Goal: Task Accomplishment & Management: Manage account settings

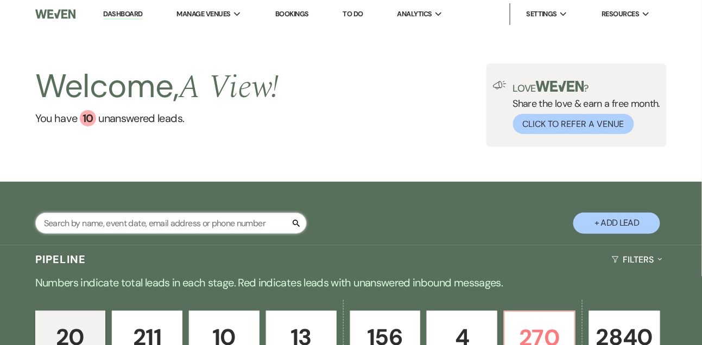
click at [103, 228] on input "text" at bounding box center [170, 223] width 271 height 21
type input "lauryn"
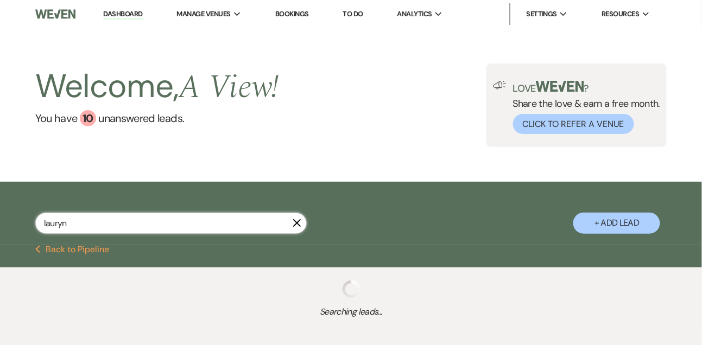
select select "4"
select select "8"
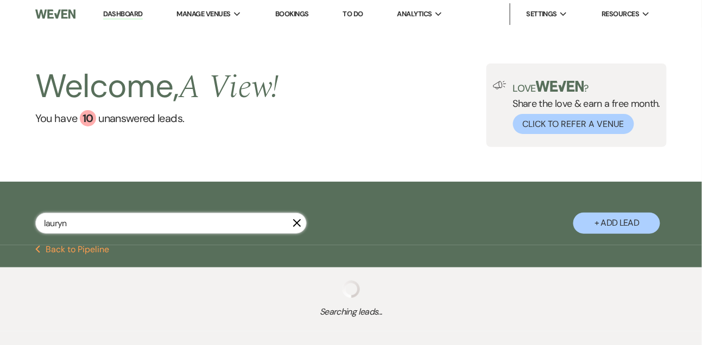
select select "8"
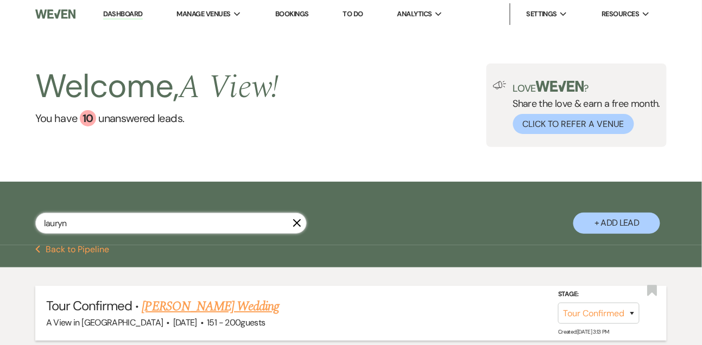
type input "lauryn"
click at [169, 316] on link "[PERSON_NAME] Wedding" at bounding box center [210, 307] width 137 height 20
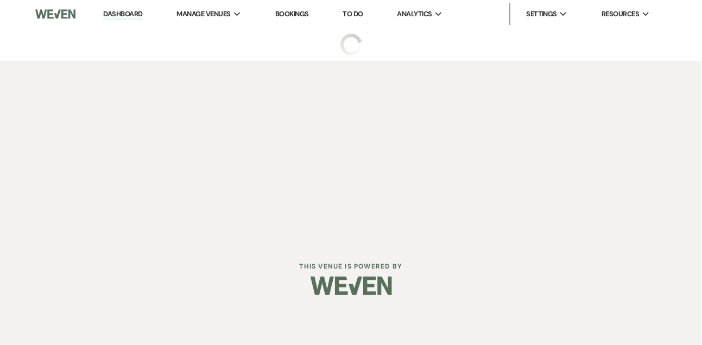
select select "4"
select select "2"
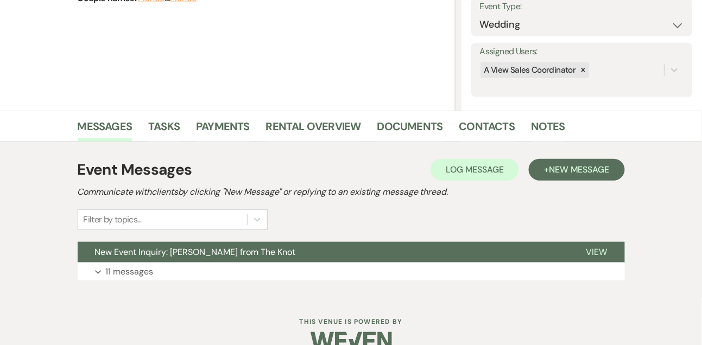
scroll to position [183, 0]
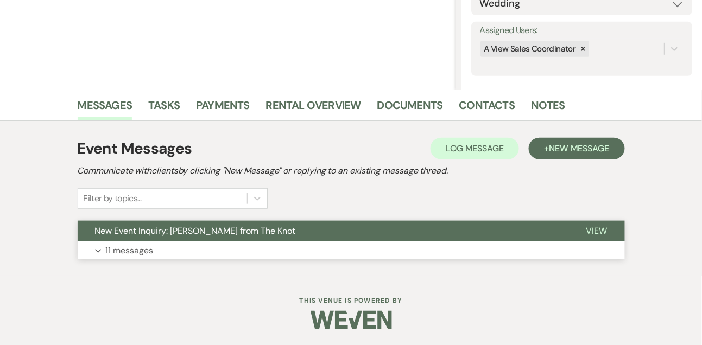
click at [145, 257] on button "Expand 11 messages" at bounding box center [351, 251] width 547 height 18
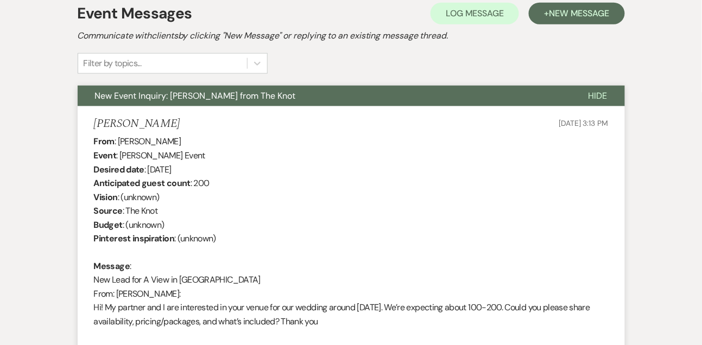
scroll to position [280, 0]
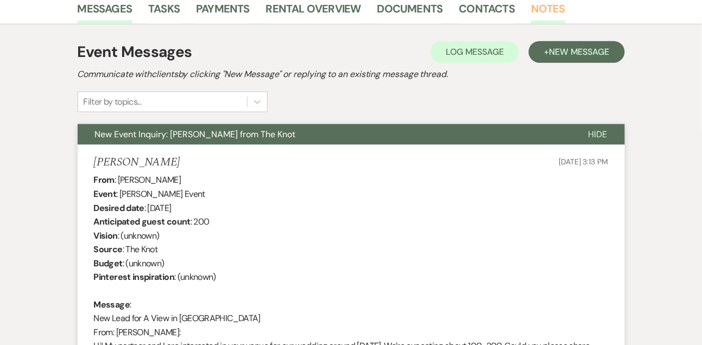
click at [560, 16] on link "Notes" at bounding box center [548, 12] width 34 height 24
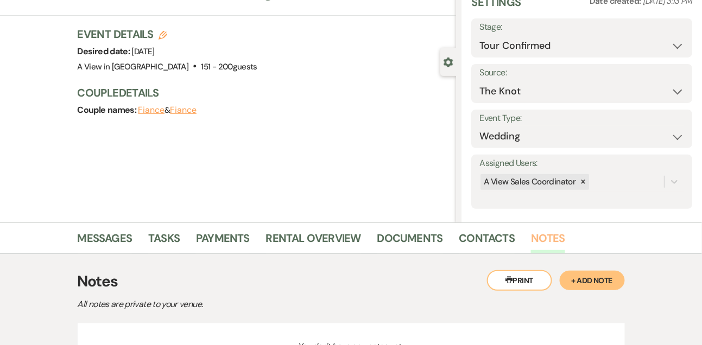
scroll to position [155, 0]
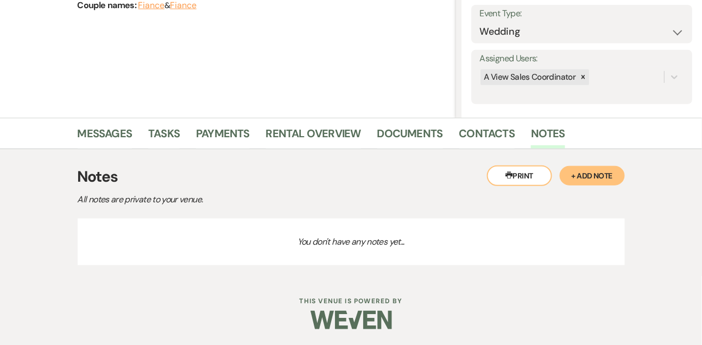
click at [568, 178] on button "+ Add Note" at bounding box center [592, 176] width 65 height 20
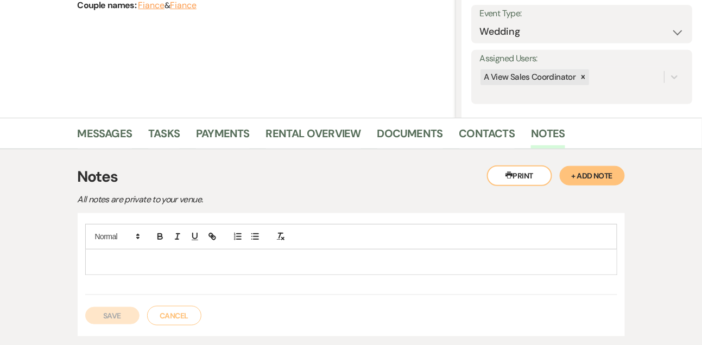
click at [383, 256] on p at bounding box center [351, 262] width 514 height 12
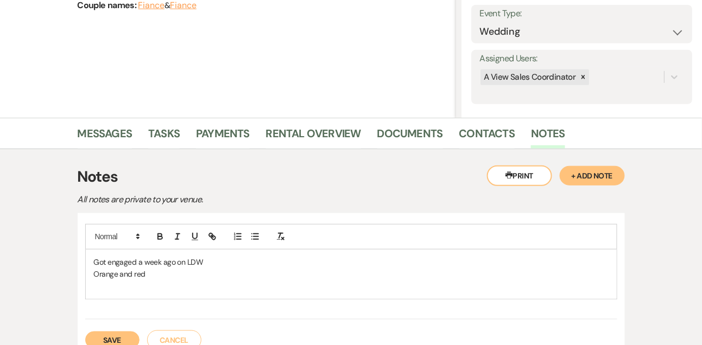
click at [305, 281] on p at bounding box center [351, 286] width 514 height 12
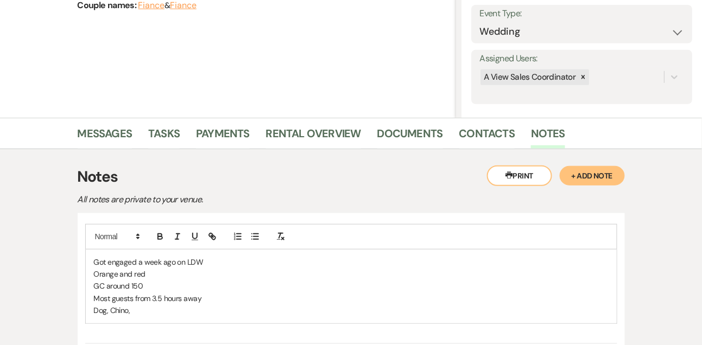
click at [190, 309] on p "Dog, Chino," at bounding box center [351, 310] width 514 height 12
click at [208, 293] on p "Most guests from 3.5 hours away" at bounding box center [351, 299] width 514 height 12
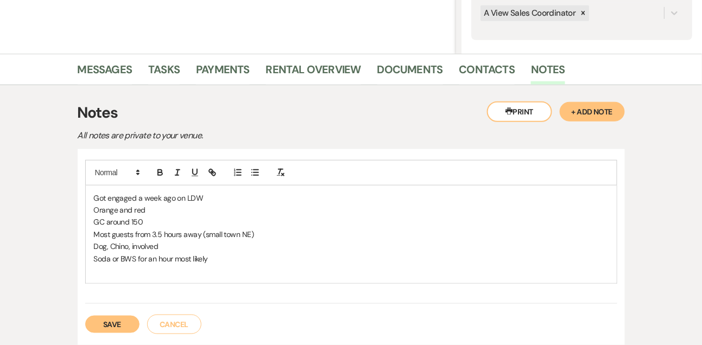
scroll to position [233, 0]
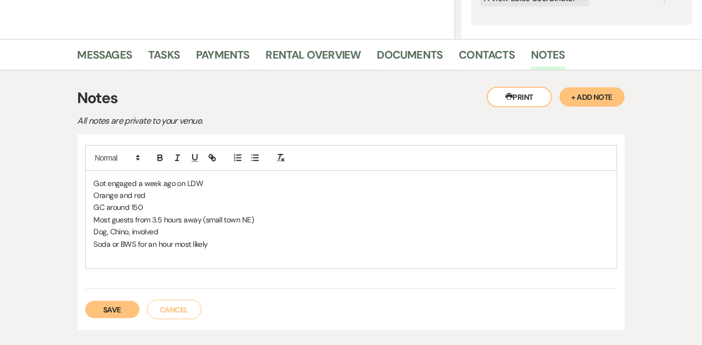
click at [172, 193] on p "Orange and red" at bounding box center [351, 195] width 514 height 12
click at [167, 234] on p "Dog, Chino, involved" at bounding box center [351, 232] width 514 height 12
click at [235, 239] on p "Soda or BWS for an hour most likely" at bounding box center [351, 244] width 514 height 12
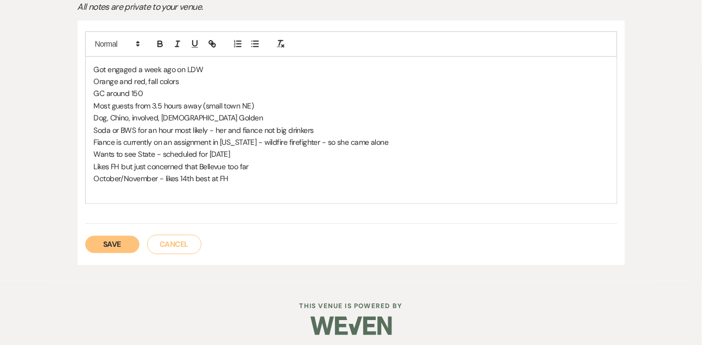
scroll to position [353, 0]
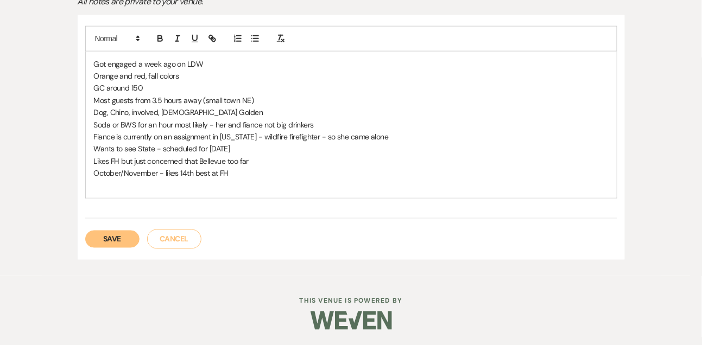
click at [132, 236] on button "Save" at bounding box center [112, 239] width 54 height 17
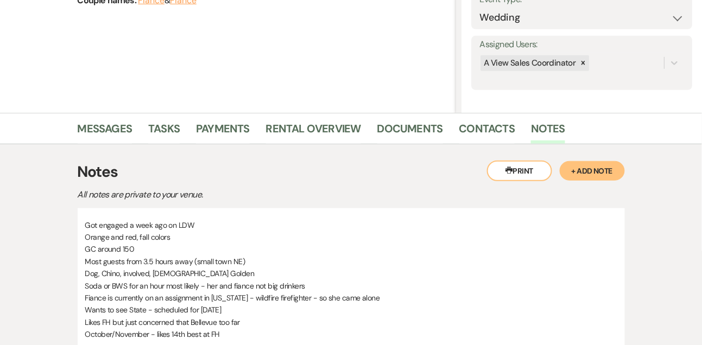
scroll to position [250, 0]
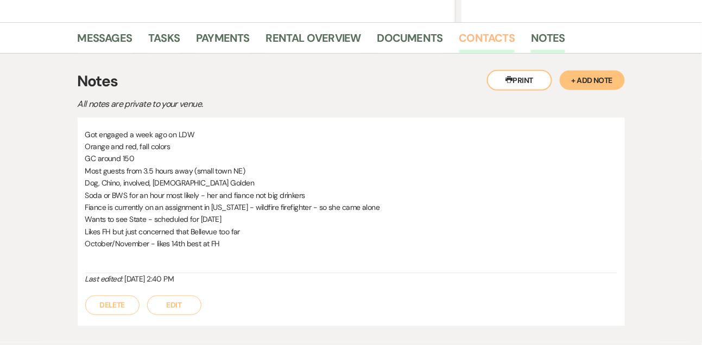
click at [477, 35] on link "Contacts" at bounding box center [487, 41] width 56 height 24
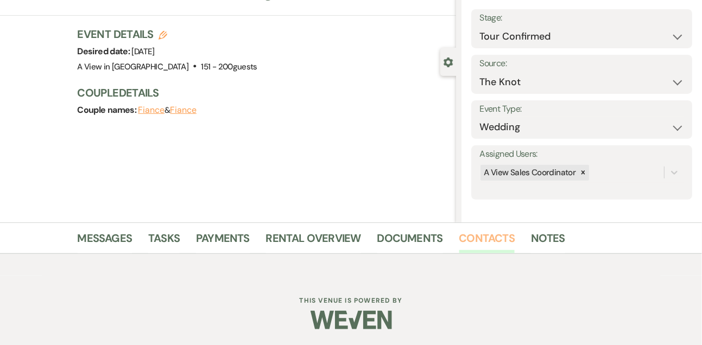
scroll to position [185, 0]
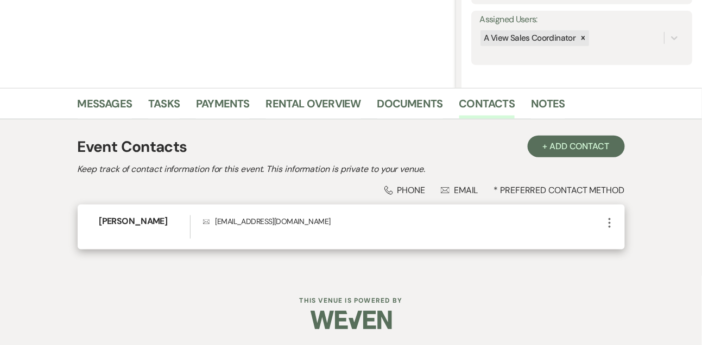
click at [234, 219] on p "Envelope [EMAIL_ADDRESS][DOMAIN_NAME]" at bounding box center [403, 221] width 400 height 12
copy div "[EMAIL_ADDRESS][DOMAIN_NAME] More"
drag, startPoint x: 130, startPoint y: 220, endPoint x: 170, endPoint y: 220, distance: 40.7
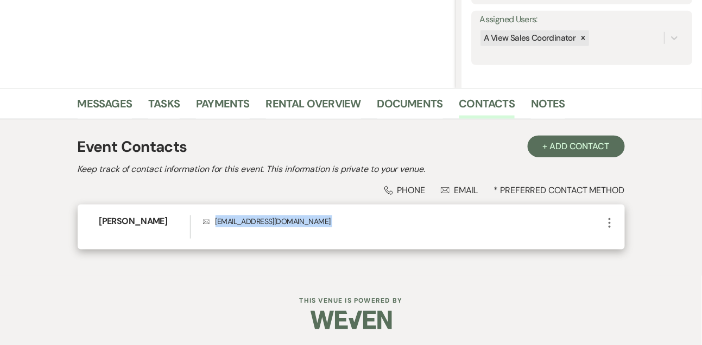
click at [170, 220] on h6 "[PERSON_NAME]" at bounding box center [144, 221] width 91 height 12
copy h6 "[PERSON_NAME]"
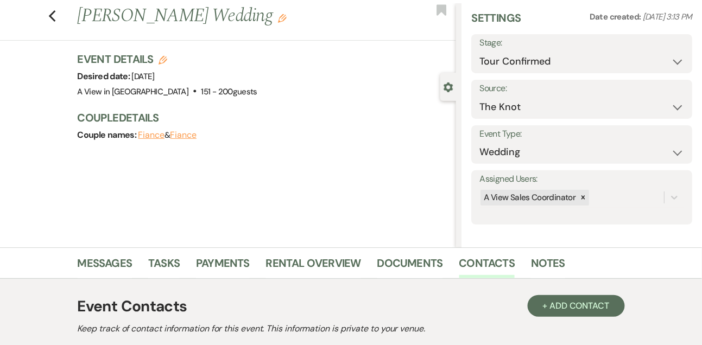
scroll to position [0, 0]
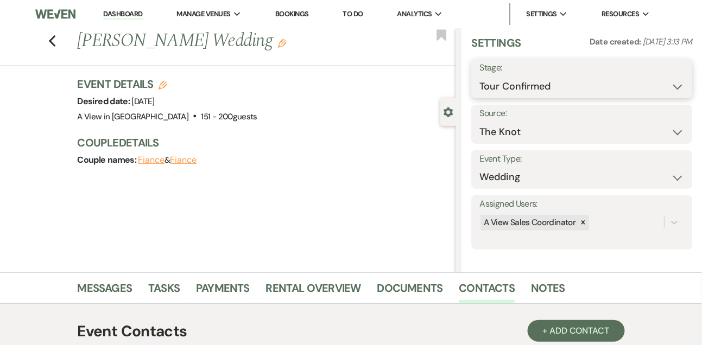
click at [527, 80] on select "Inquiry Follow Up Tour Requested Tour Confirmed Toured Proposal Sent Booked Lost" at bounding box center [581, 86] width 205 height 21
select select "5"
click at [479, 76] on select "Inquiry Follow Up Tour Requested Tour Confirmed Toured Proposal Sent Booked Lost" at bounding box center [581, 86] width 205 height 21
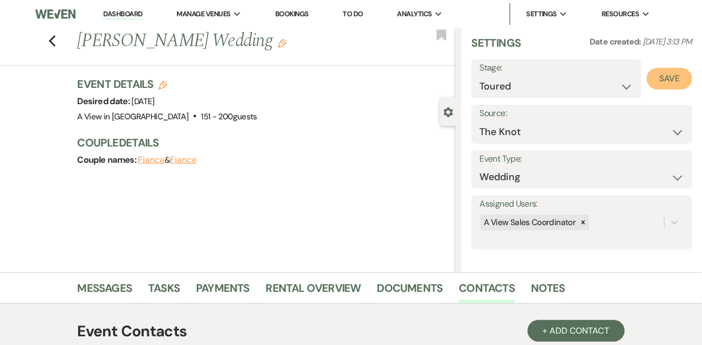
click at [654, 82] on button "Save" at bounding box center [669, 79] width 46 height 22
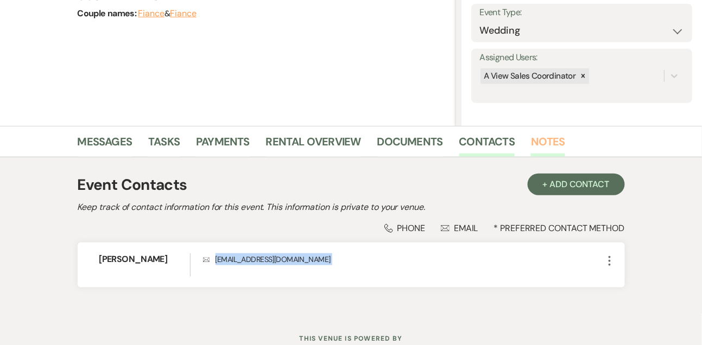
click at [543, 140] on link "Notes" at bounding box center [548, 145] width 34 height 24
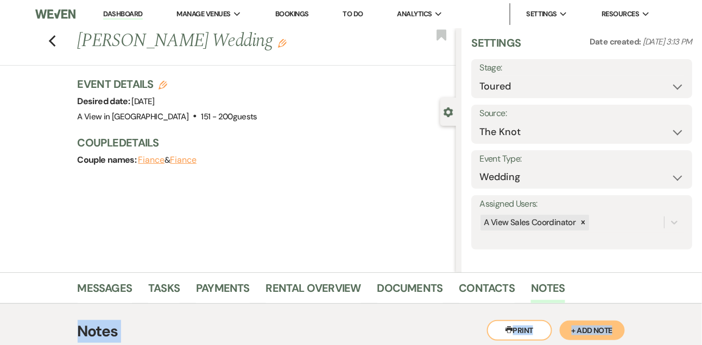
click at [112, 12] on link "Dashboard" at bounding box center [122, 14] width 39 height 10
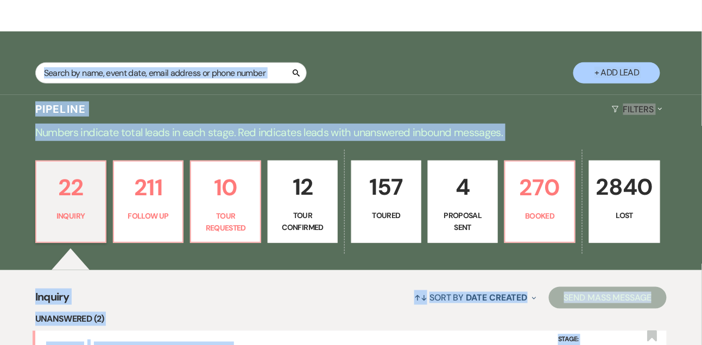
scroll to position [162, 0]
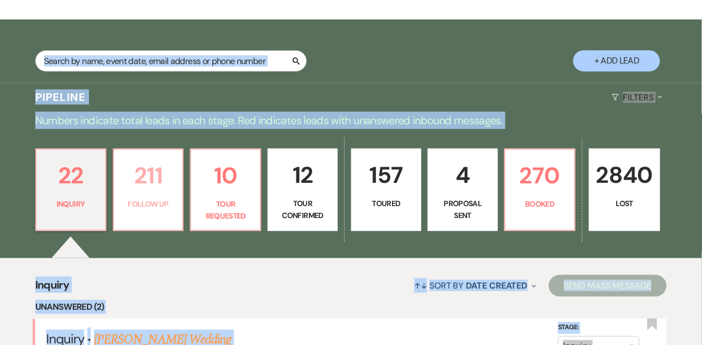
click at [154, 208] on p "Follow Up" at bounding box center [148, 204] width 56 height 12
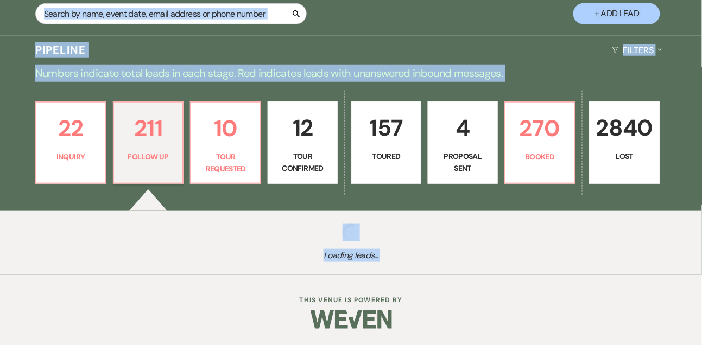
scroll to position [218, 0]
select select "9"
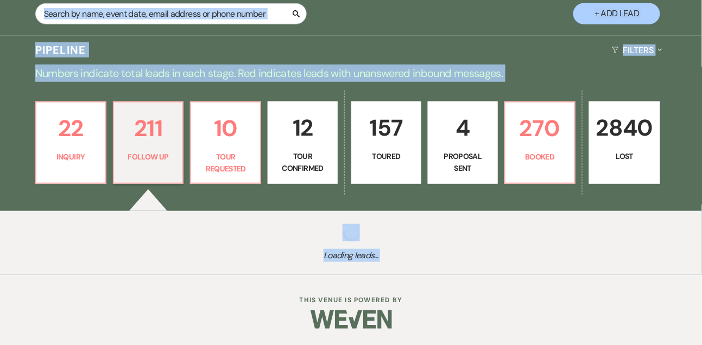
select select "9"
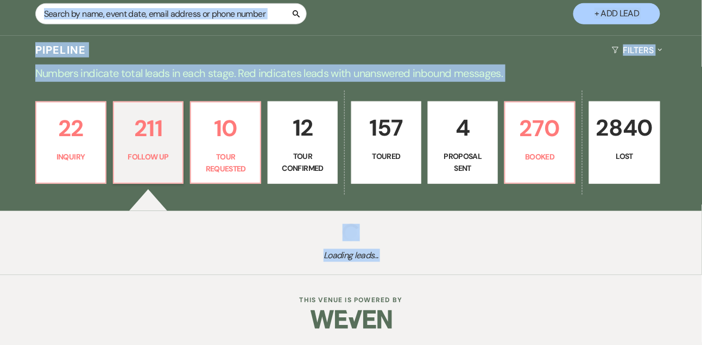
select select "9"
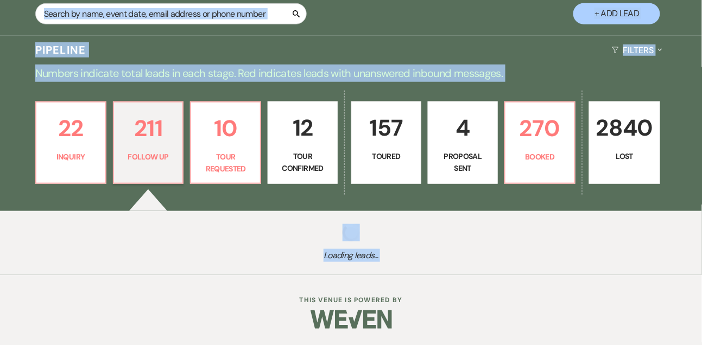
select select "9"
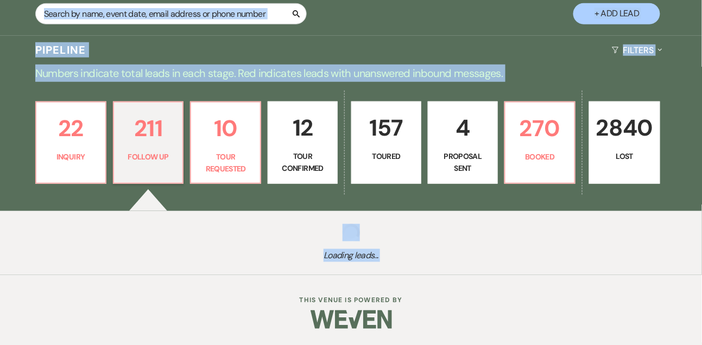
select select "9"
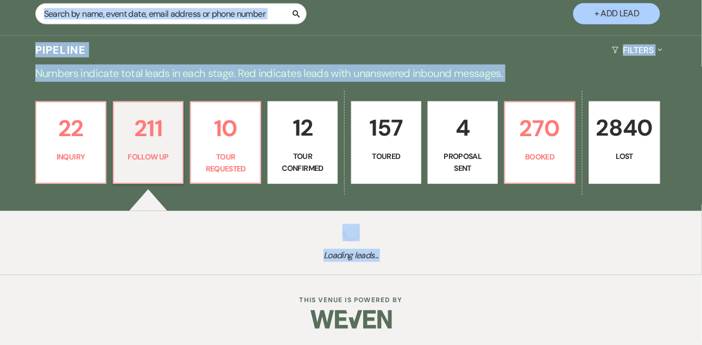
select select "9"
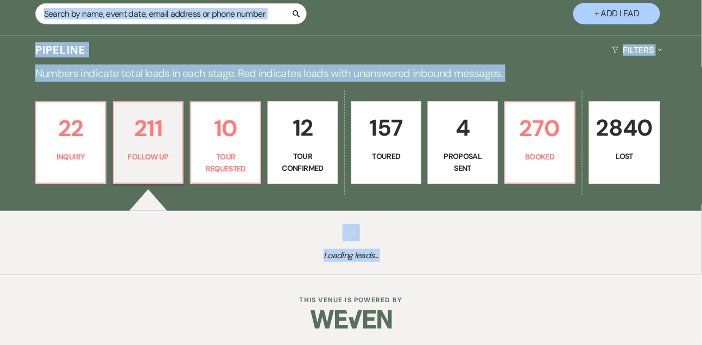
select select "9"
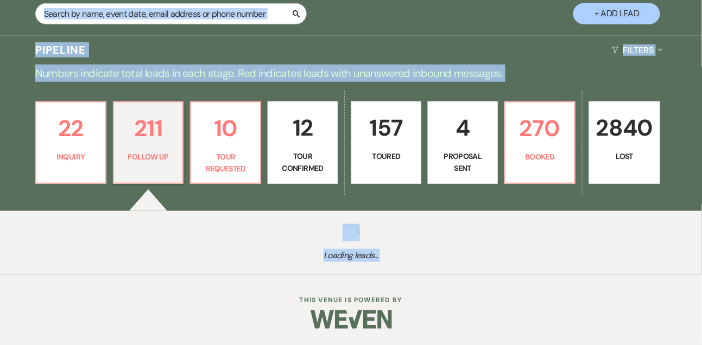
select select "9"
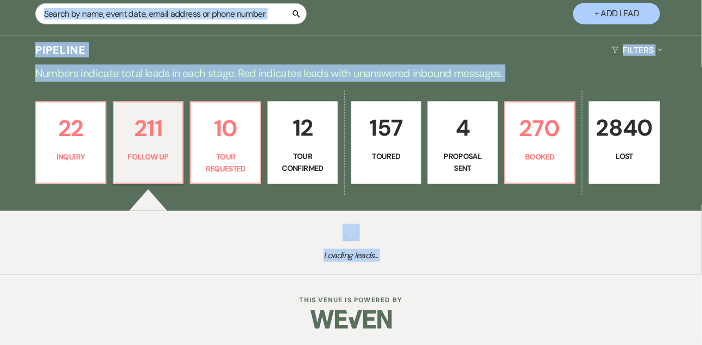
select select "9"
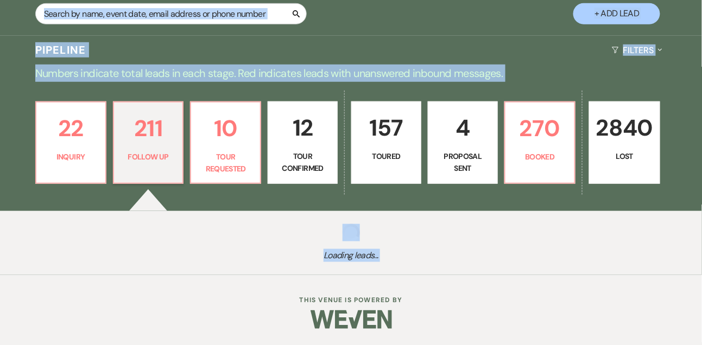
select select "9"
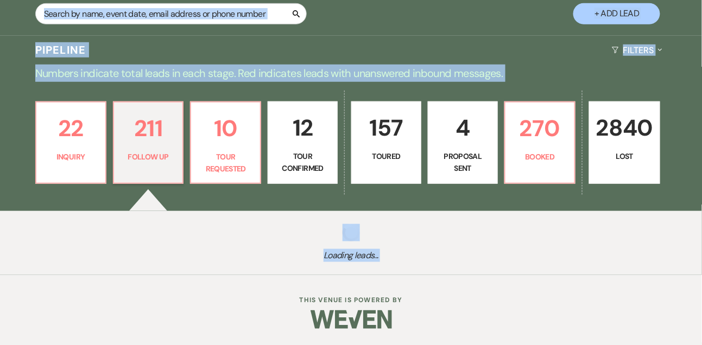
select select "9"
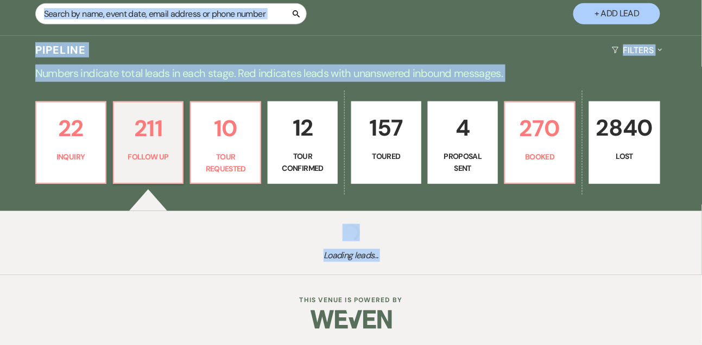
select select "9"
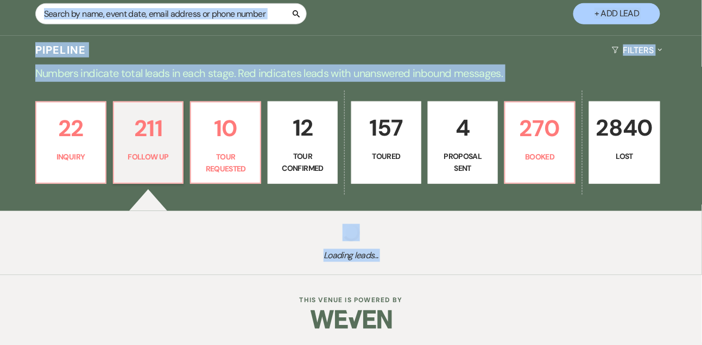
select select "9"
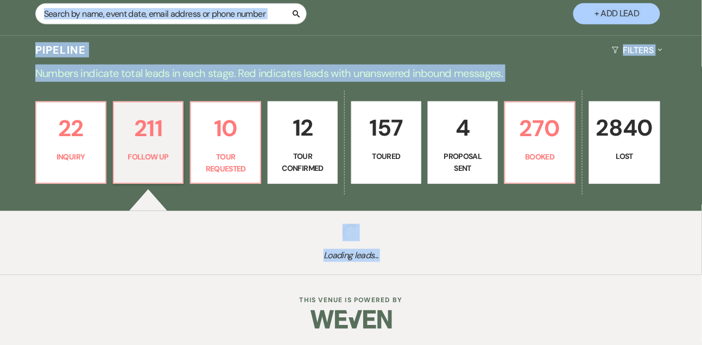
select select "9"
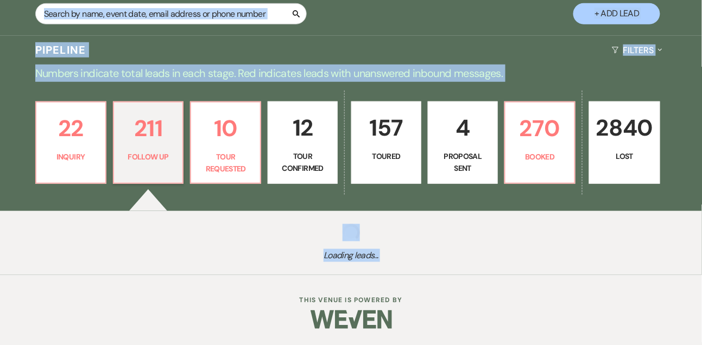
select select "9"
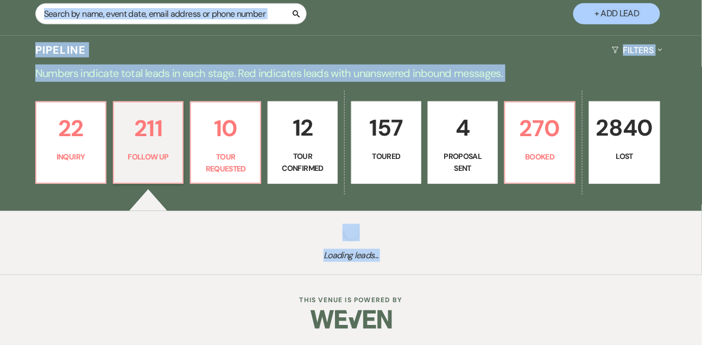
select select "9"
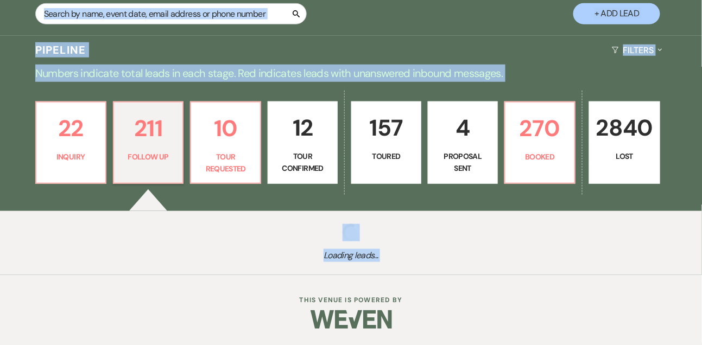
select select "9"
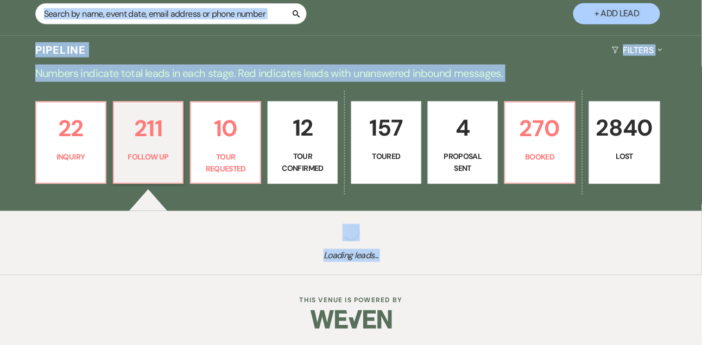
select select "9"
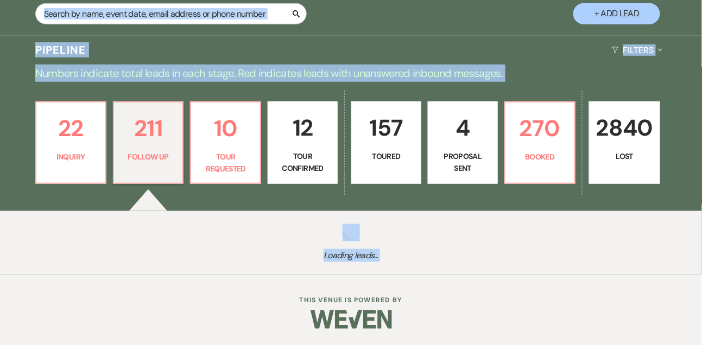
select select "9"
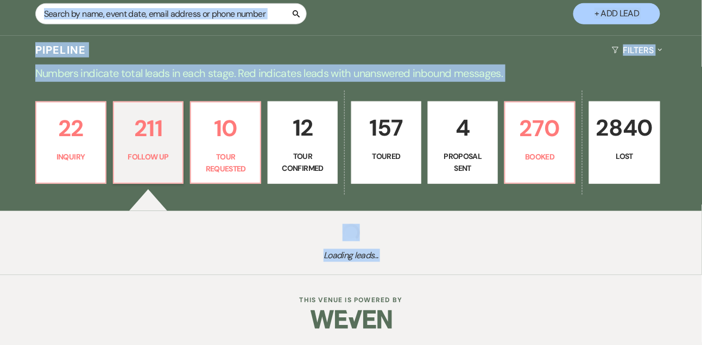
select select "9"
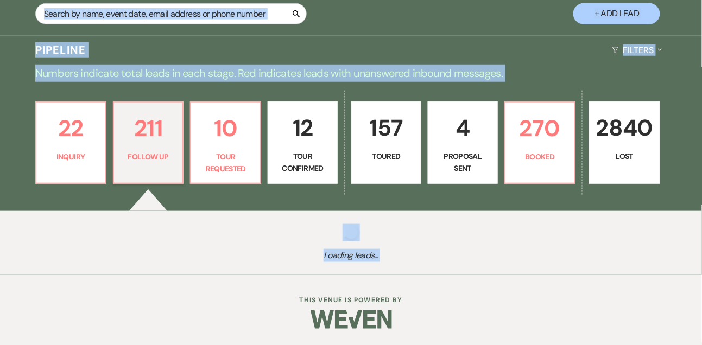
select select "9"
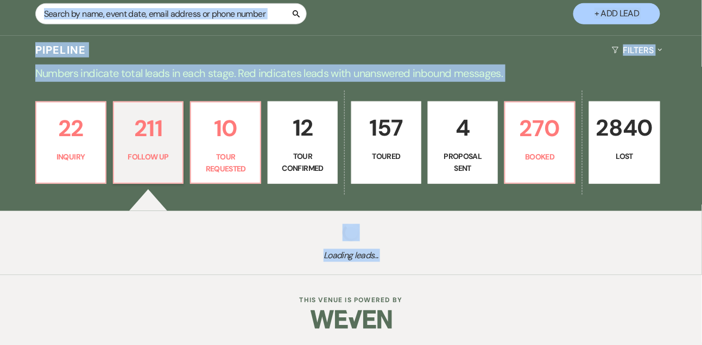
select select "9"
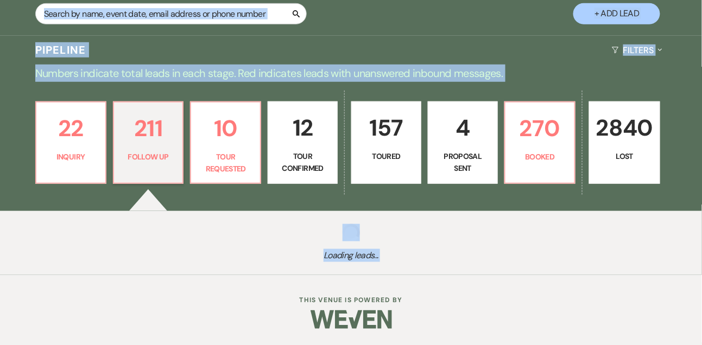
select select "9"
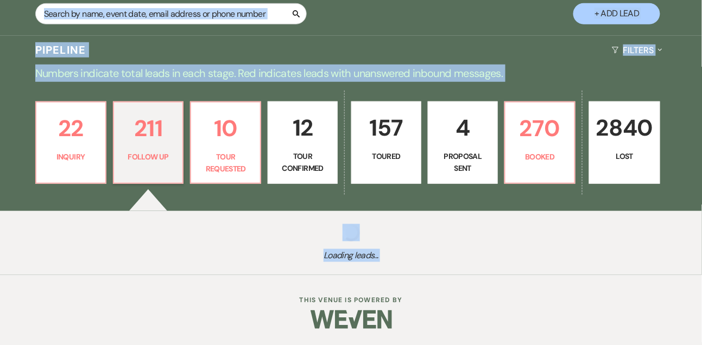
select select "9"
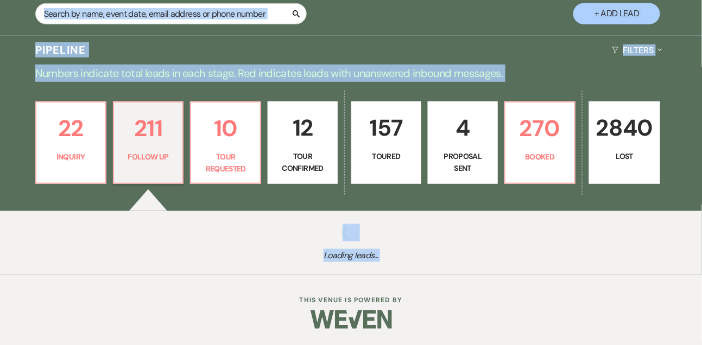
select select "9"
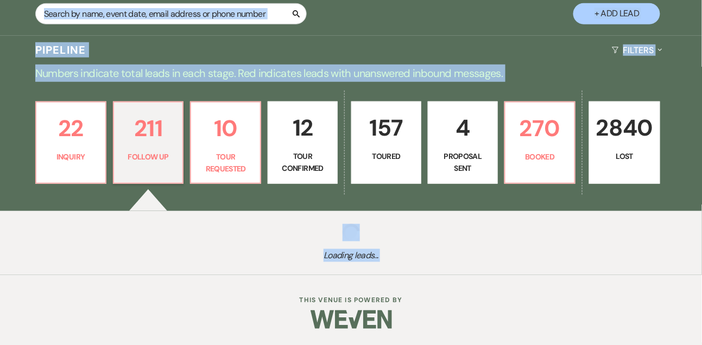
select select "9"
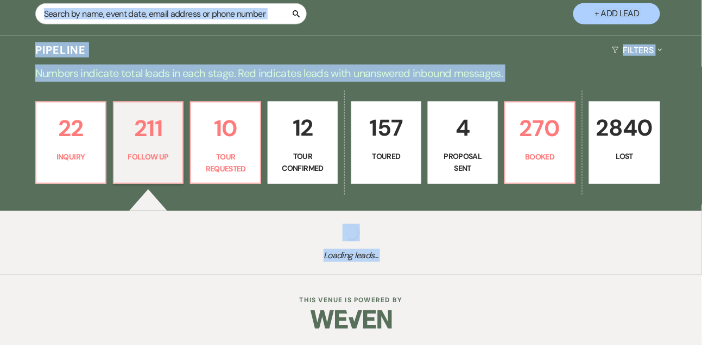
select select "9"
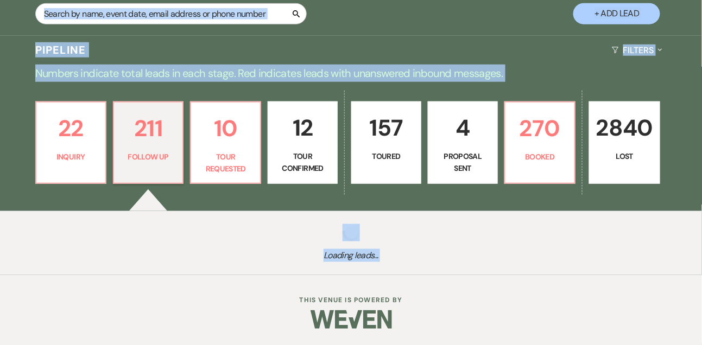
select select "9"
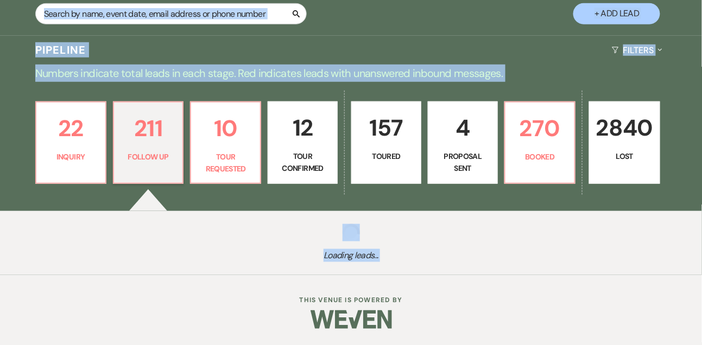
select select "9"
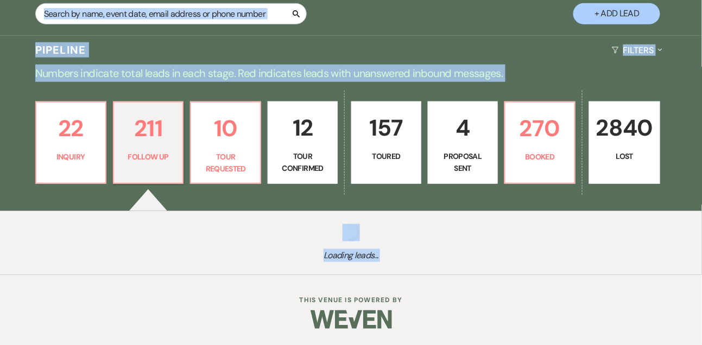
select select "9"
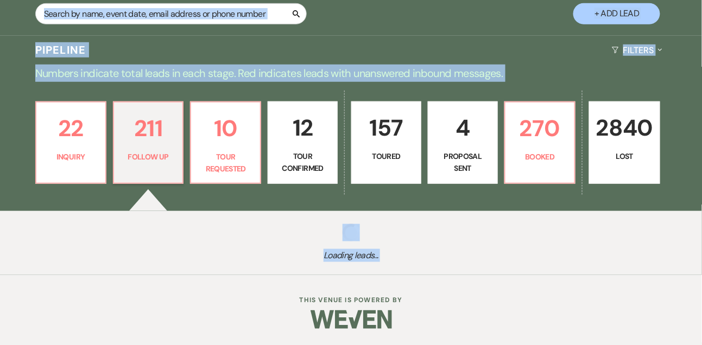
select select "9"
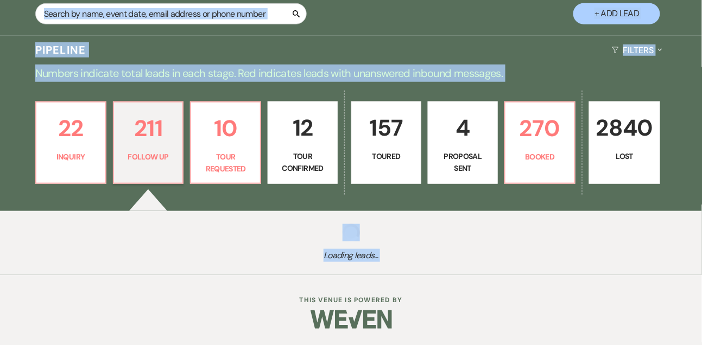
select select "9"
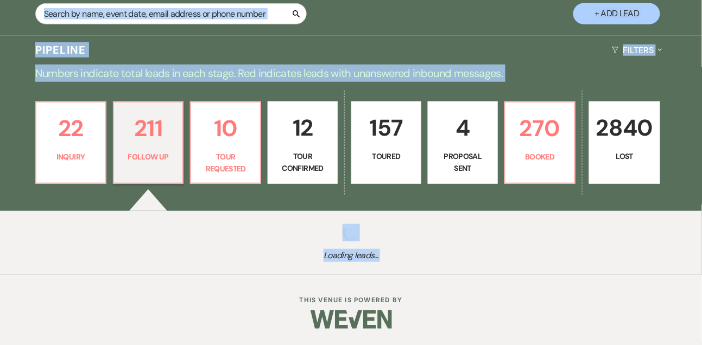
select select "9"
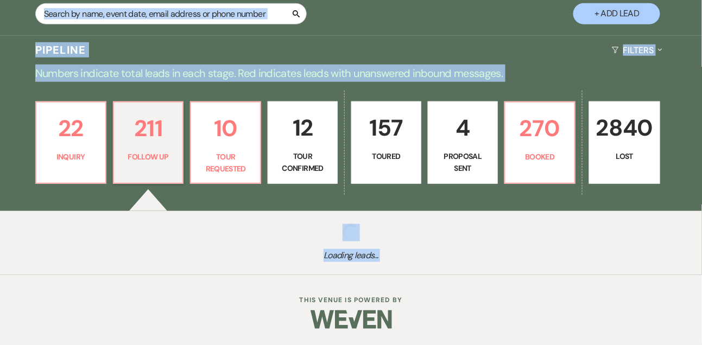
select select "9"
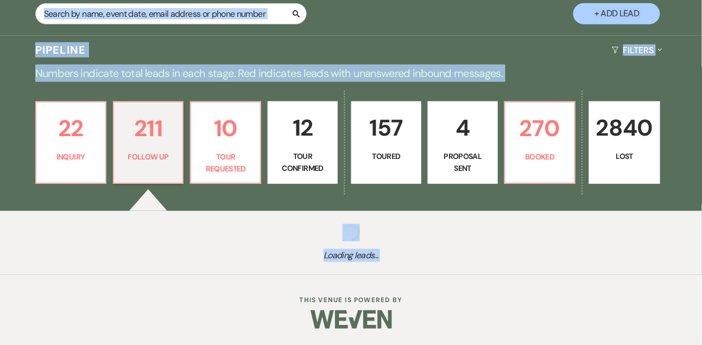
select select "9"
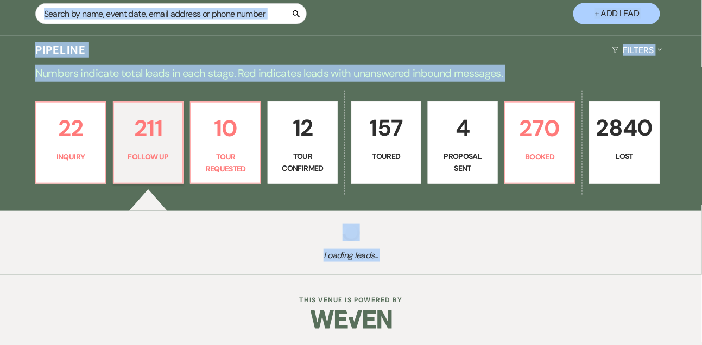
select select "9"
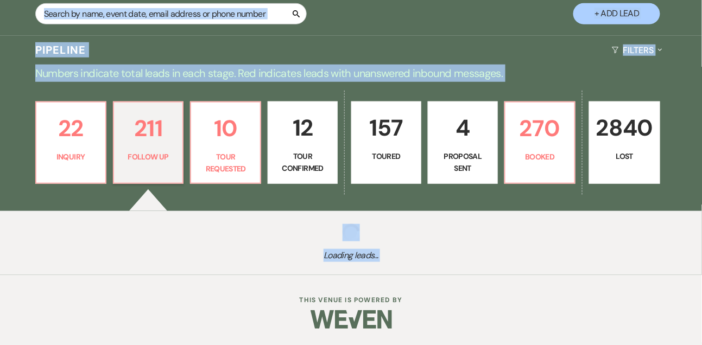
select select "9"
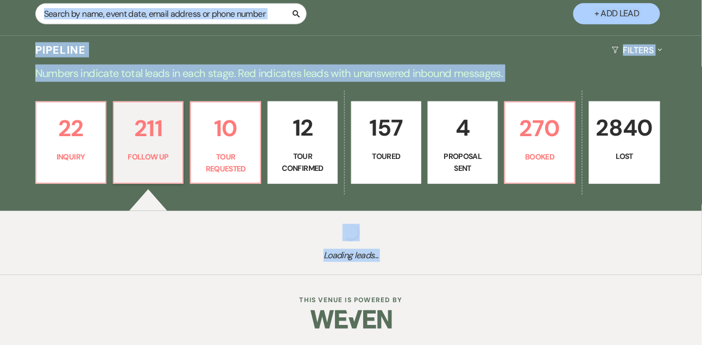
select select "9"
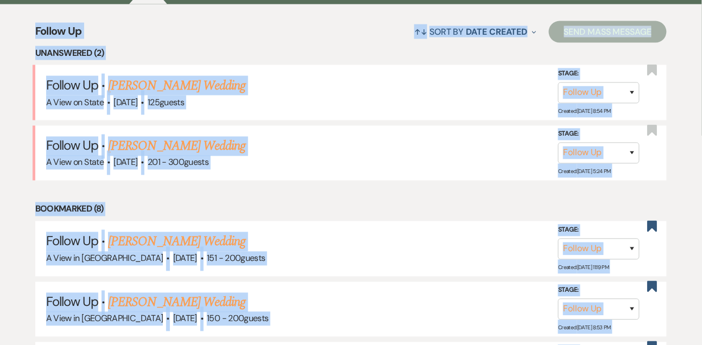
scroll to position [418, 0]
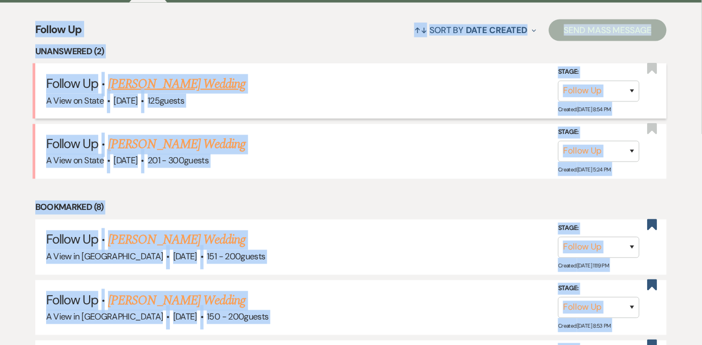
click at [194, 94] on link "[PERSON_NAME] Wedding" at bounding box center [176, 84] width 137 height 20
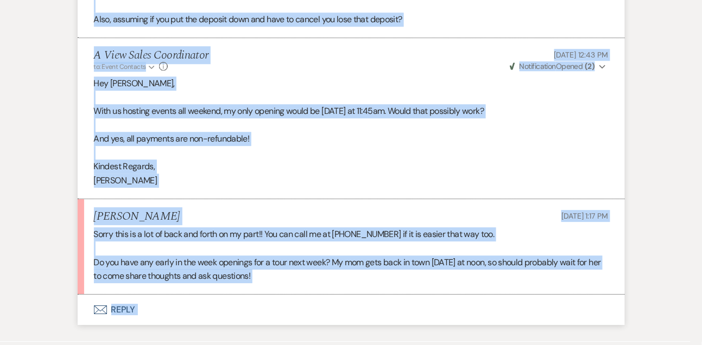
scroll to position [1862, 0]
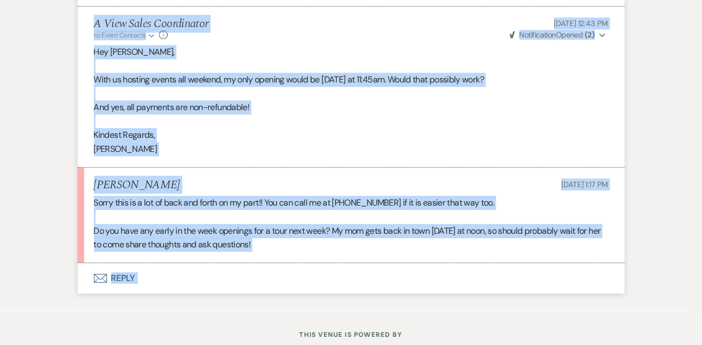
click at [131, 286] on button "Envelope Reply" at bounding box center [351, 278] width 547 height 30
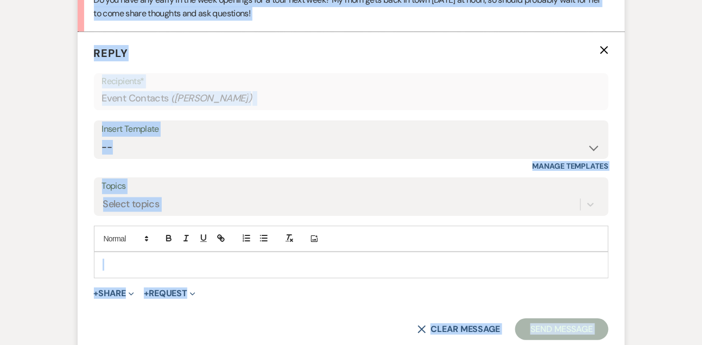
scroll to position [2097, 0]
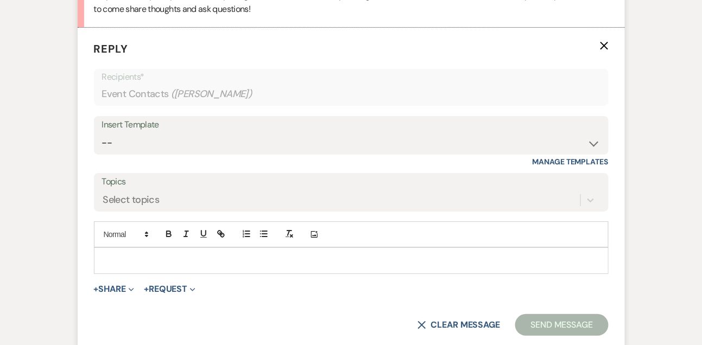
click at [132, 273] on div at bounding box center [350, 260] width 513 height 25
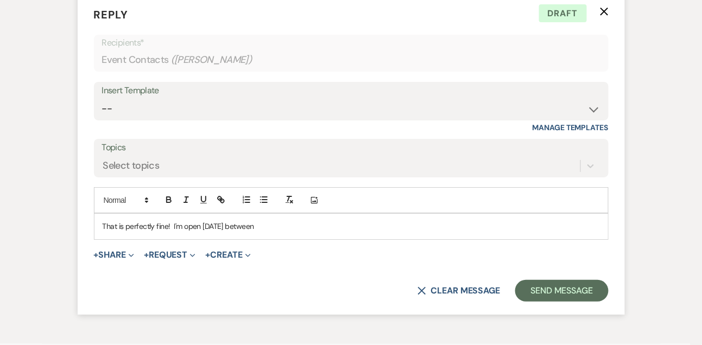
scroll to position [2213, 0]
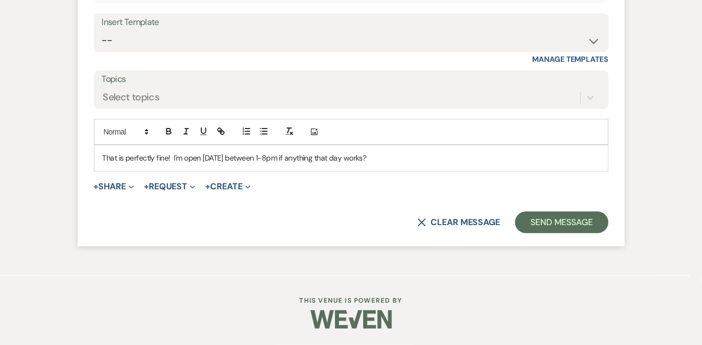
click at [239, 155] on p "That is perfectly fine! I'm open [DATE] between 1-8pm if anything that day work…" at bounding box center [351, 158] width 497 height 12
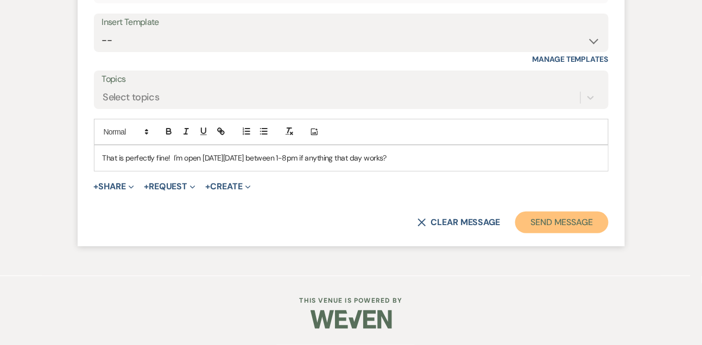
click at [562, 223] on button "Send Message" at bounding box center [561, 223] width 93 height 22
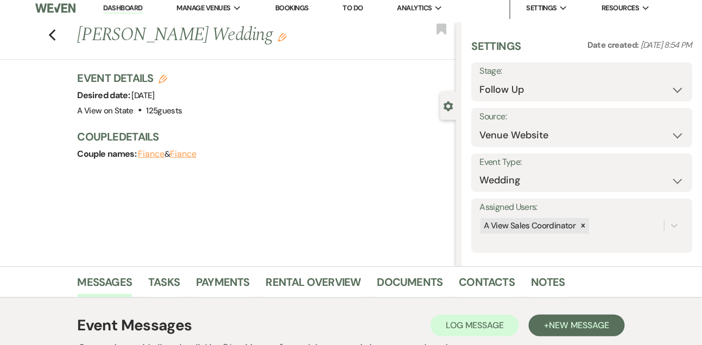
scroll to position [0, 0]
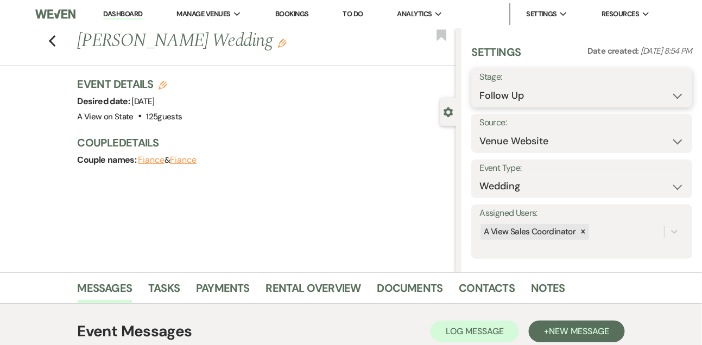
click at [551, 98] on select "Inquiry Follow Up Tour Requested Tour Confirmed Toured Proposal Sent Booked Lost" at bounding box center [581, 95] width 205 height 21
click at [479, 85] on select "Inquiry Follow Up Tour Requested Tour Confirmed Toured Proposal Sent Booked Lost" at bounding box center [581, 95] width 205 height 21
click at [660, 88] on button "Save" at bounding box center [669, 88] width 46 height 22
click at [134, 20] on li "Dashboard" at bounding box center [123, 14] width 50 height 22
click at [132, 16] on link "Dashboard" at bounding box center [122, 14] width 39 height 10
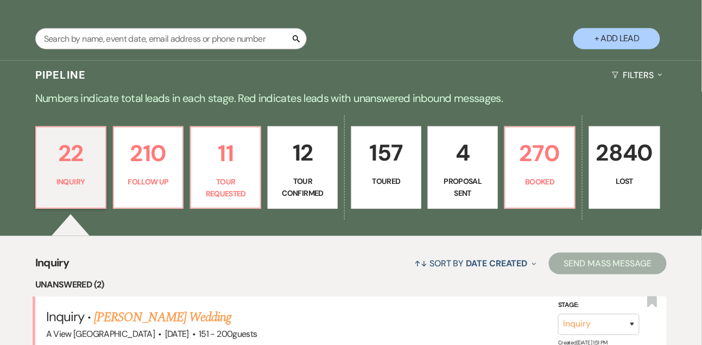
scroll to position [244, 0]
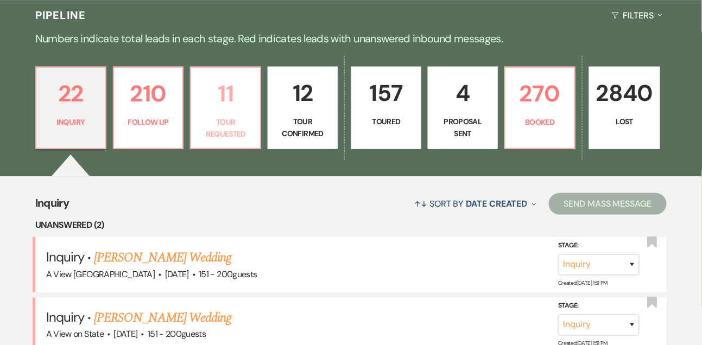
click at [226, 88] on p "11" at bounding box center [226, 93] width 56 height 36
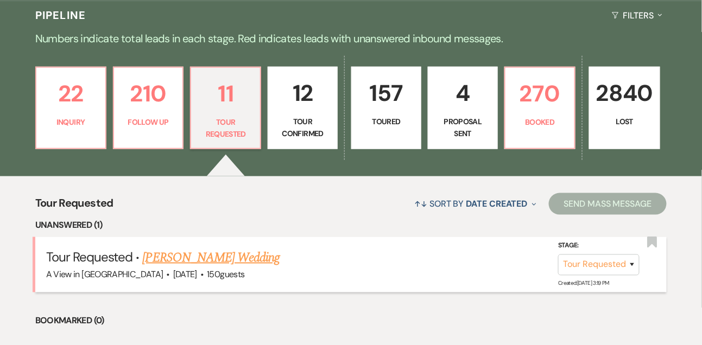
click at [210, 261] on link "[PERSON_NAME] Wedding" at bounding box center [211, 258] width 137 height 20
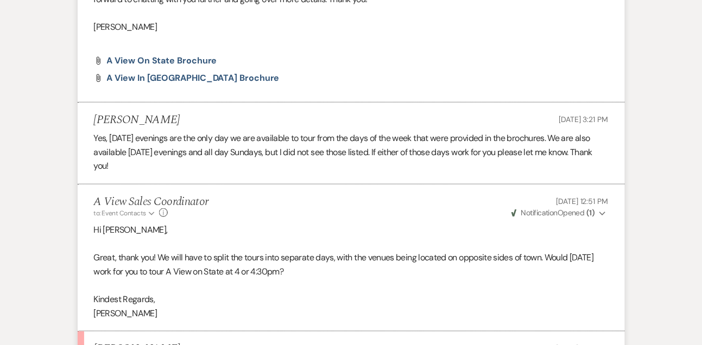
scroll to position [1508, 0]
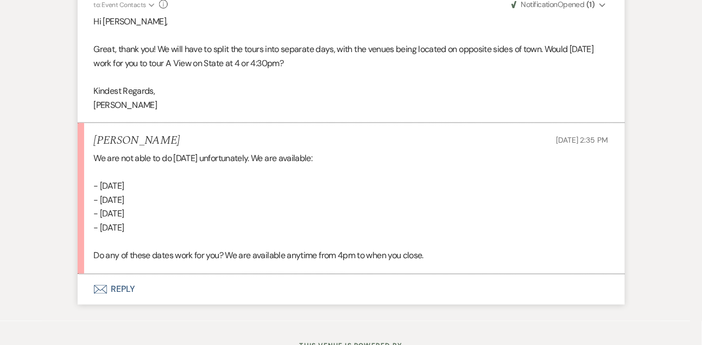
click at [131, 301] on button "Envelope Reply" at bounding box center [351, 290] width 547 height 30
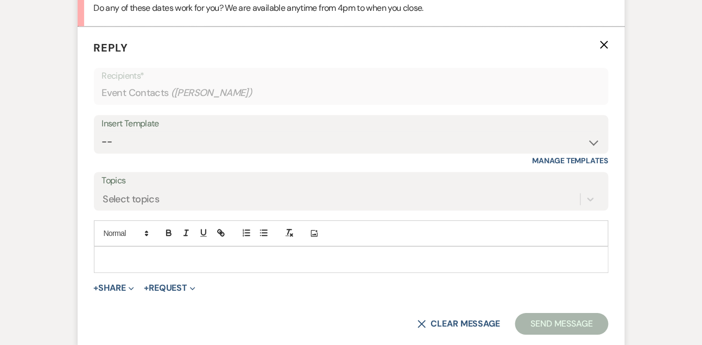
scroll to position [1784, 0]
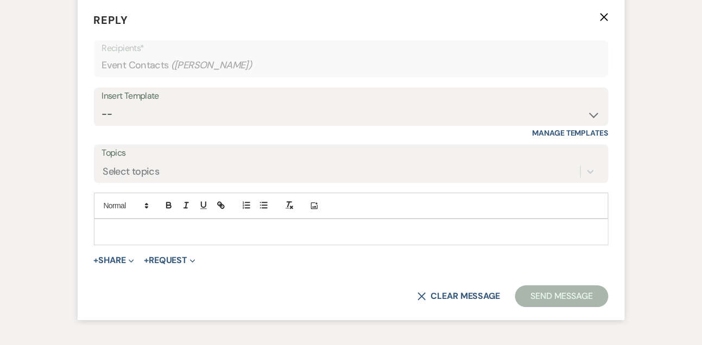
click at [131, 263] on form "Reply X Recipients* Event Contacts ( [PERSON_NAME] ) Insert Template -- Tour Co…" at bounding box center [351, 159] width 547 height 321
click at [131, 262] on form "Reply X Recipients* Event Contacts ( [PERSON_NAME] ) Insert Template -- Tour Co…" at bounding box center [351, 159] width 547 height 321
click at [131, 238] on p at bounding box center [351, 232] width 497 height 12
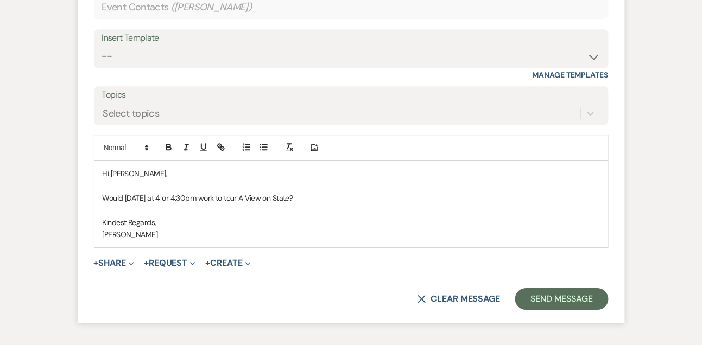
scroll to position [1932, 0]
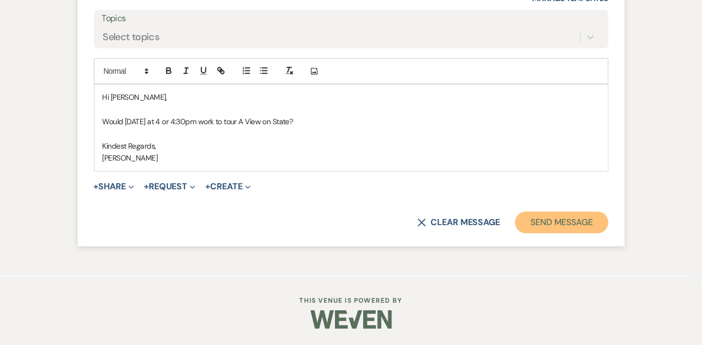
click at [562, 222] on button "Send Message" at bounding box center [561, 223] width 93 height 22
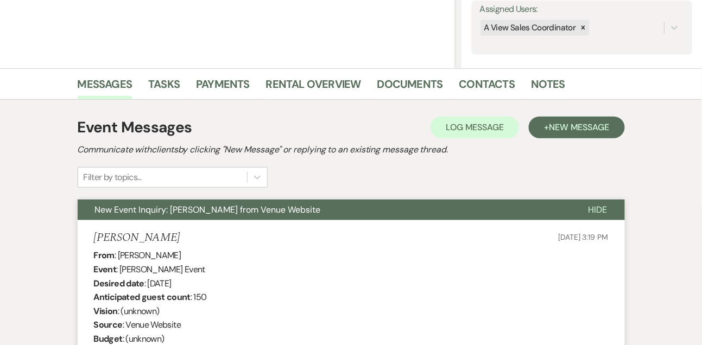
scroll to position [0, 0]
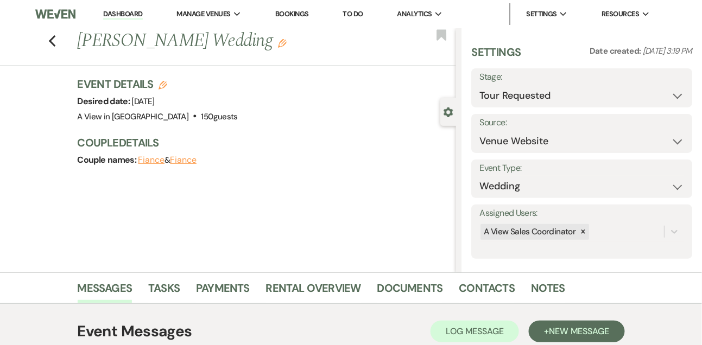
click at [122, 12] on link "Dashboard" at bounding box center [122, 14] width 39 height 10
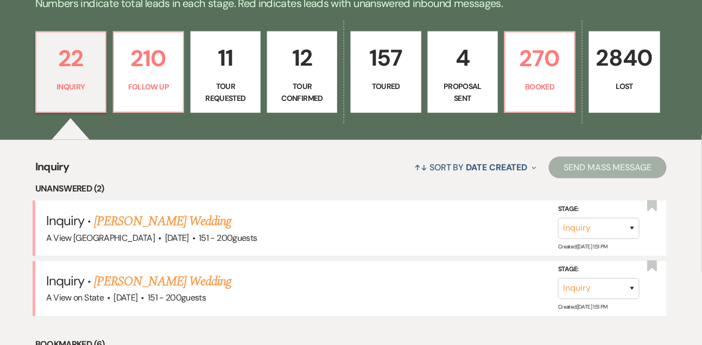
scroll to position [317, 0]
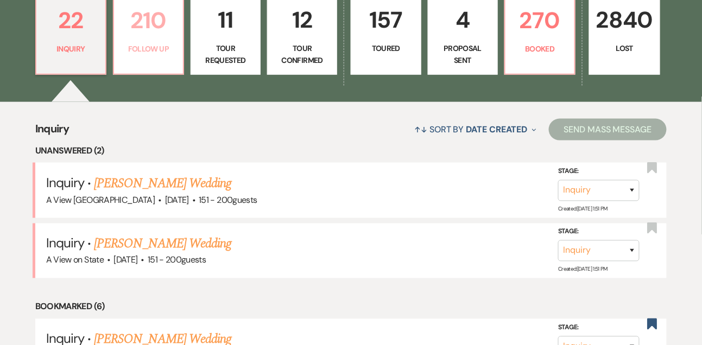
click at [143, 36] on p "210" at bounding box center [148, 20] width 56 height 36
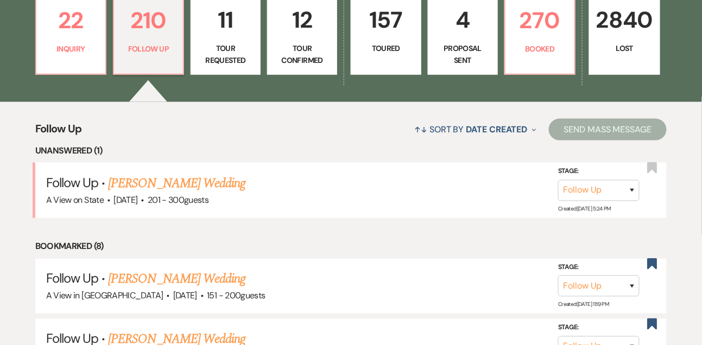
click at [34, 69] on div "22 Inquiry 210 Follow Up 11 Tour Requested 12 Tour Confirmed 157 Toured 4 Propo…" at bounding box center [351, 41] width 702 height 122
click at [65, 66] on link "22 Inquiry" at bounding box center [70, 33] width 71 height 81
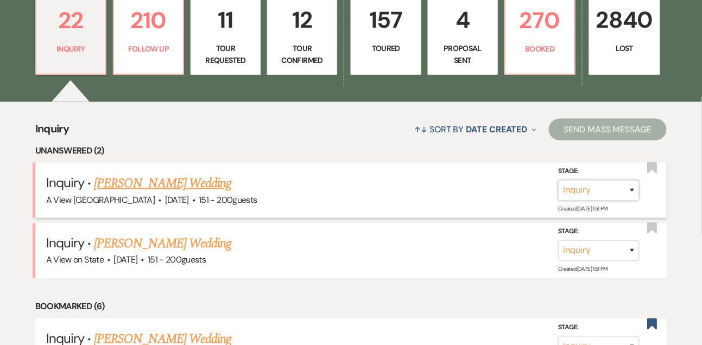
click at [586, 201] on select "Inquiry Follow Up Tour Requested Tour Confirmed Toured Proposal Sent Booked Lost" at bounding box center [598, 190] width 81 height 21
click at [558, 189] on select "Inquiry Follow Up Tour Requested Tour Confirmed Toured Proposal Sent Booked Lost" at bounding box center [598, 190] width 81 height 21
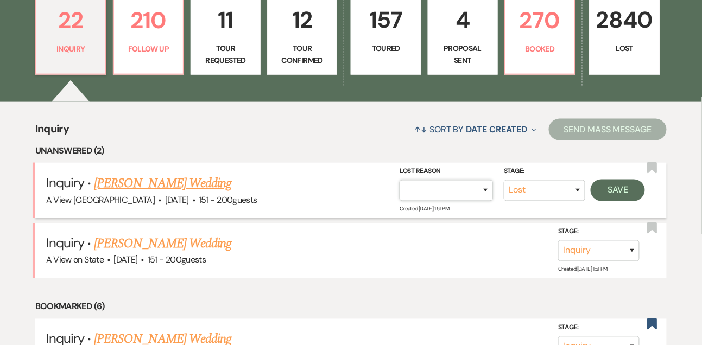
click at [464, 201] on select "Booked Elsewhere Budget Date Unavailable No Response Not a Good Match Capacity …" at bounding box center [445, 190] width 93 height 21
click at [399, 189] on select "Booked Elsewhere Budget Date Unavailable No Response Not a Good Match Capacity …" at bounding box center [445, 190] width 93 height 21
click at [638, 193] on button "Save" at bounding box center [617, 191] width 54 height 22
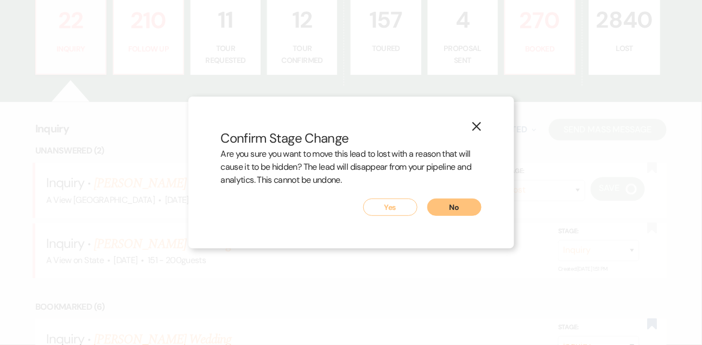
click at [399, 204] on button "Yes" at bounding box center [390, 207] width 54 height 17
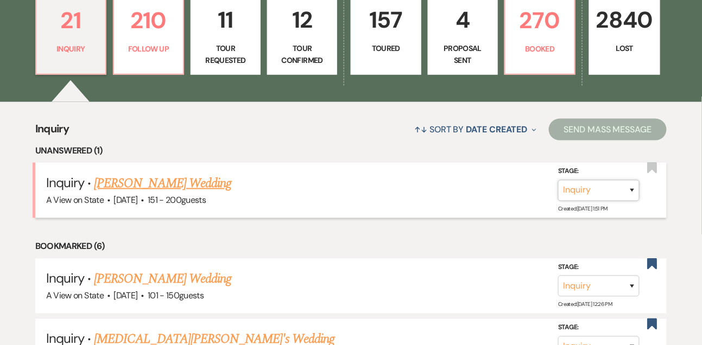
click at [577, 201] on select "Inquiry Follow Up Tour Requested Tour Confirmed Toured Proposal Sent Booked Lost" at bounding box center [598, 190] width 81 height 21
click at [558, 189] on select "Inquiry Follow Up Tour Requested Tour Confirmed Toured Proposal Sent Booked Lost" at bounding box center [598, 190] width 81 height 21
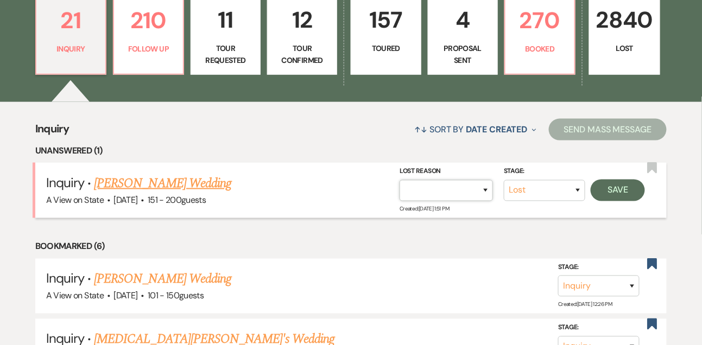
click at [427, 196] on select "Booked Elsewhere Budget Date Unavailable No Response Not a Good Match Capacity …" at bounding box center [445, 190] width 93 height 21
click at [399, 189] on select "Booked Elsewhere Budget Date Unavailable No Response Not a Good Match Capacity …" at bounding box center [445, 190] width 93 height 21
click at [631, 201] on button "Save" at bounding box center [617, 191] width 54 height 22
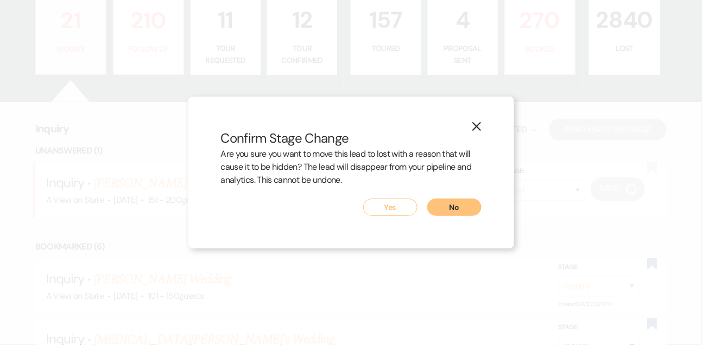
click at [377, 210] on button "Yes" at bounding box center [390, 207] width 54 height 17
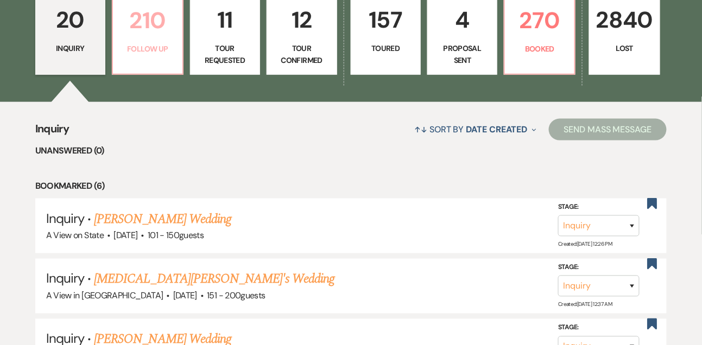
click at [134, 53] on p "Follow Up" at bounding box center [147, 49] width 56 height 12
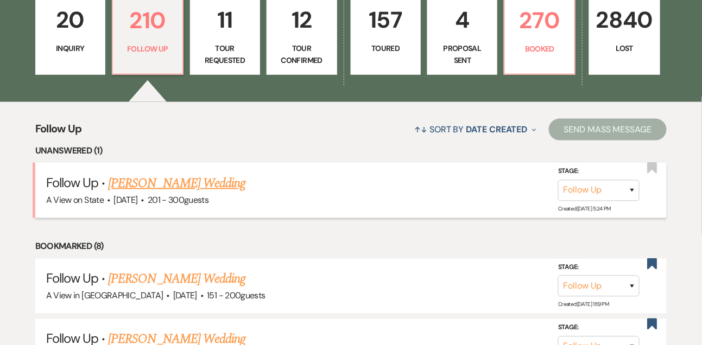
click at [175, 190] on link "[PERSON_NAME] Wedding" at bounding box center [176, 184] width 137 height 20
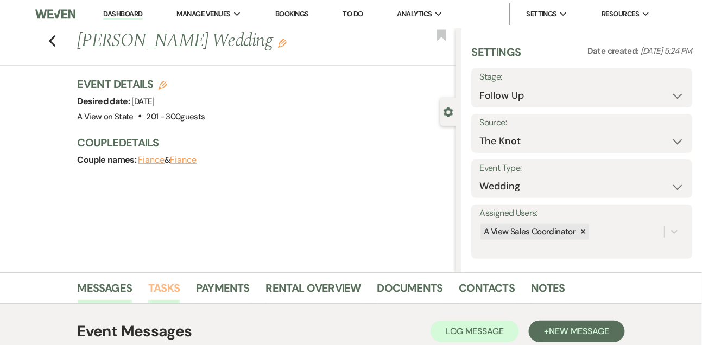
click at [174, 281] on link "Tasks" at bounding box center [163, 292] width 31 height 24
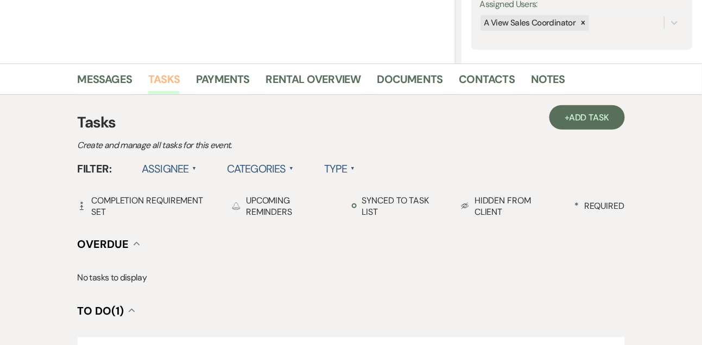
scroll to position [319, 0]
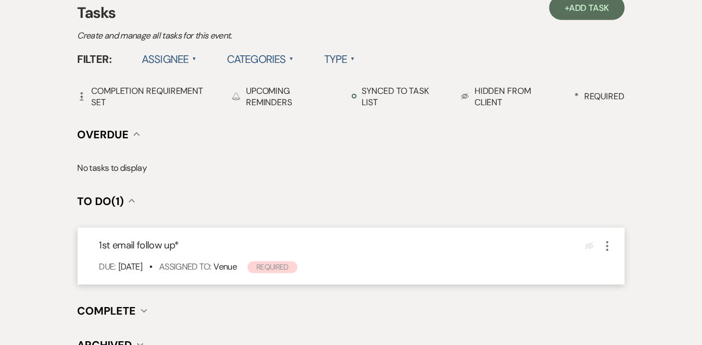
click at [614, 242] on div "1st email follow up * Eye Blocked More Due: [DATE] • Assigned To: Venue Required" at bounding box center [351, 256] width 547 height 57
click at [610, 243] on icon "More" at bounding box center [607, 246] width 13 height 13
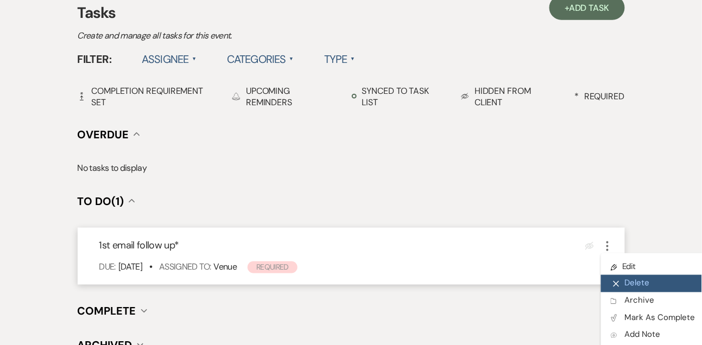
click at [618, 287] on icon "X" at bounding box center [616, 284] width 7 height 8
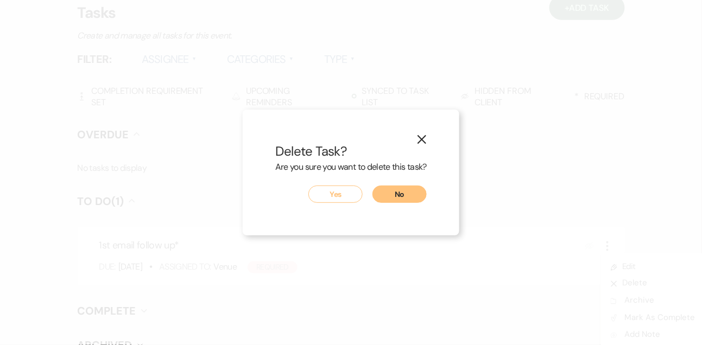
click at [356, 196] on button "Yes" at bounding box center [335, 194] width 54 height 17
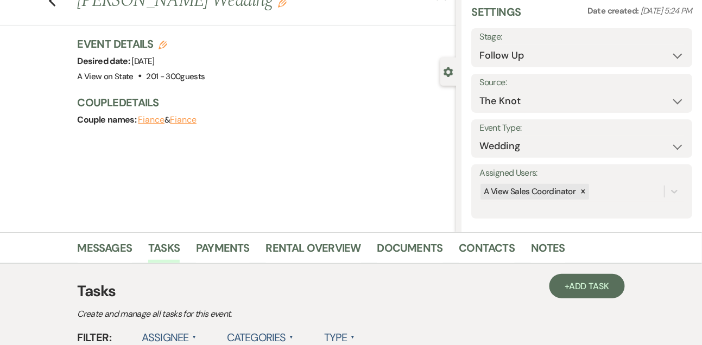
scroll to position [28, 0]
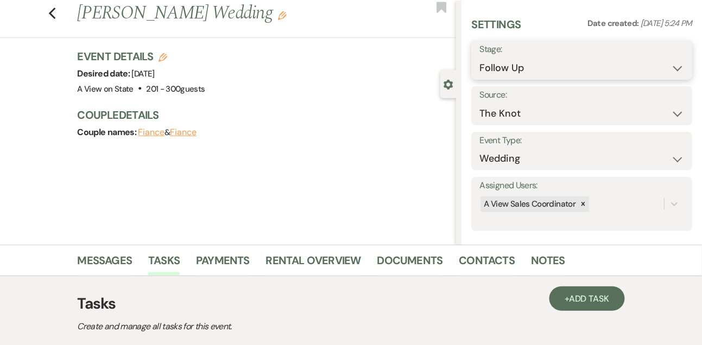
click at [503, 72] on select "Inquiry Follow Up Tour Requested Tour Confirmed Toured Proposal Sent Booked Lost" at bounding box center [581, 68] width 205 height 21
click at [479, 58] on select "Inquiry Follow Up Tour Requested Tour Confirmed Toured Proposal Sent Booked Lost" at bounding box center [581, 68] width 205 height 21
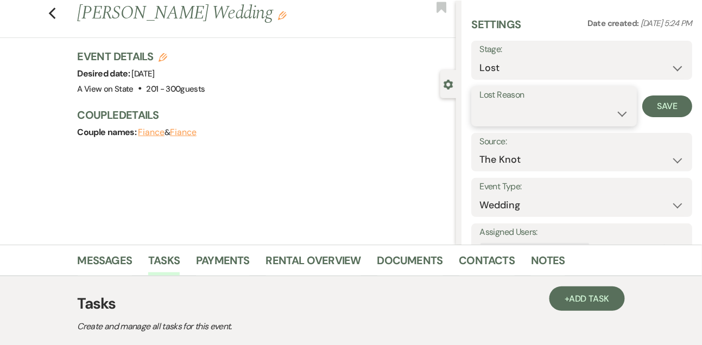
click at [502, 121] on select "Booked Elsewhere Budget Date Unavailable No Response Not a Good Match Capacity …" at bounding box center [553, 113] width 149 height 21
click at [479, 103] on select "Booked Elsewhere Budget Date Unavailable No Response Not a Good Match Capacity …" at bounding box center [553, 113] width 149 height 21
click at [684, 98] on button "Save" at bounding box center [667, 107] width 50 height 22
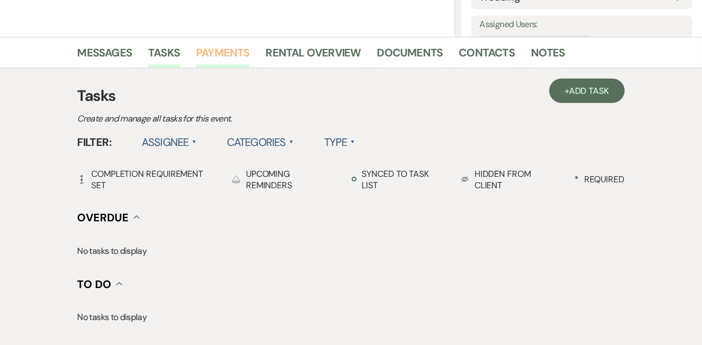
scroll to position [164, 0]
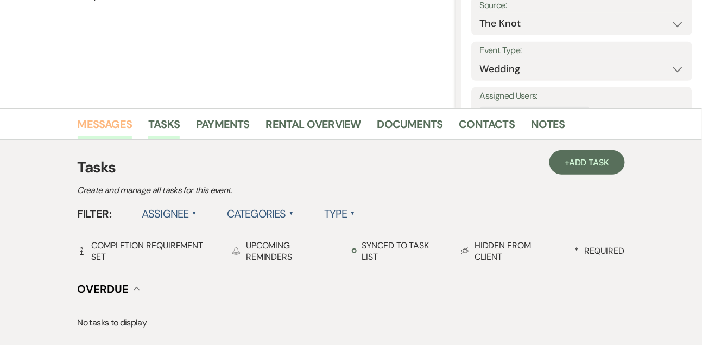
click at [118, 131] on link "Messages" at bounding box center [105, 128] width 55 height 24
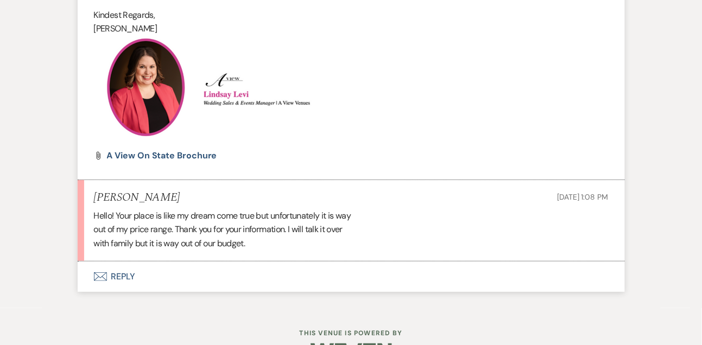
scroll to position [1194, 0]
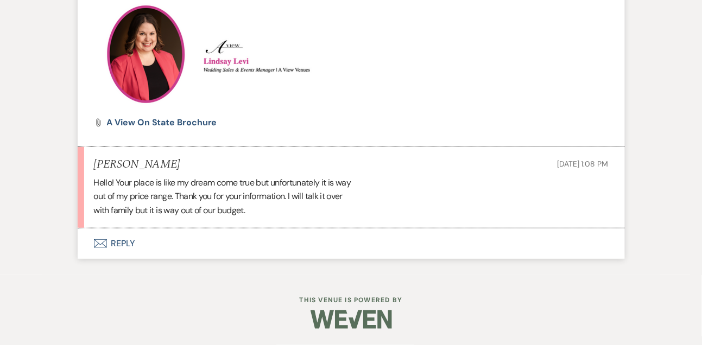
click at [147, 192] on div "Hello! Your place is like my dream come true but unfortunately it is way out of…" at bounding box center [351, 197] width 514 height 42
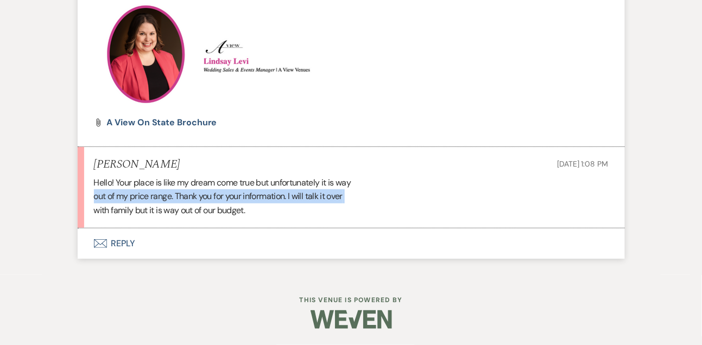
click at [147, 192] on div "Hello! Your place is like my dream come true but unfortunately it is way out of…" at bounding box center [351, 197] width 514 height 42
copy div "out of my price range. Thank you for your information. I will talk it over"
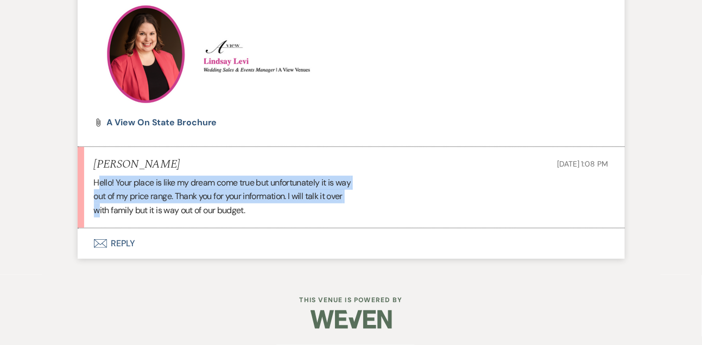
drag, startPoint x: 97, startPoint y: 180, endPoint x: 100, endPoint y: 215, distance: 35.9
click at [100, 215] on div "Hello! Your place is like my dream come true but unfortunately it is way out of…" at bounding box center [351, 197] width 514 height 42
drag, startPoint x: 94, startPoint y: 183, endPoint x: 98, endPoint y: 224, distance: 40.9
click at [98, 224] on li "[PERSON_NAME] [DATE] 1:08 PM Hello! Your place is like my dream come true but u…" at bounding box center [351, 188] width 547 height 82
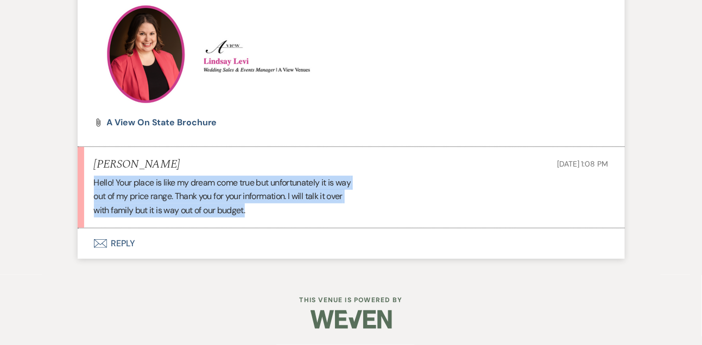
copy div "Hello! Your place is like my dream come true but unfortunately it is way out of…"
click at [126, 244] on button "Envelope Reply" at bounding box center [351, 243] width 547 height 30
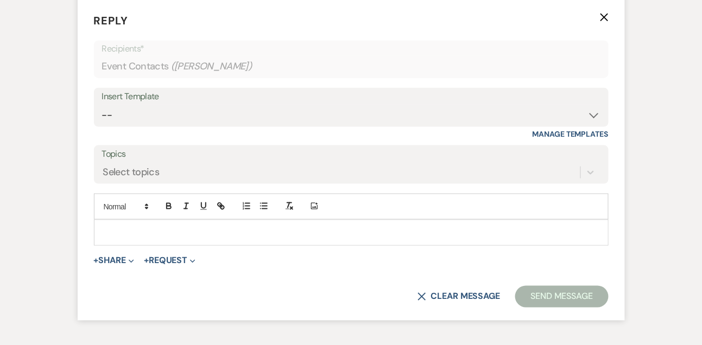
scroll to position [1411, 0]
click at [126, 238] on p at bounding box center [351, 232] width 497 height 12
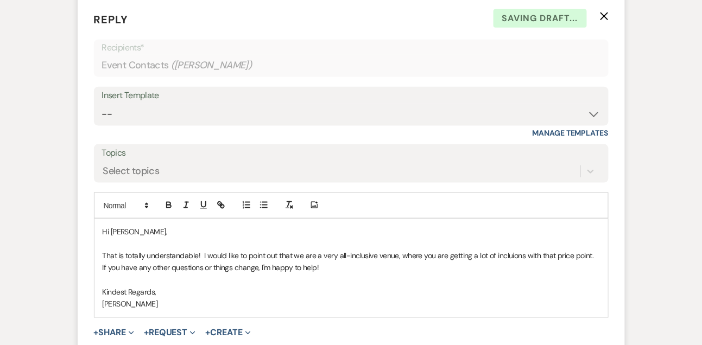
click at [157, 266] on p "That is totally understandable! I would like to point out that we are a very al…" at bounding box center [351, 262] width 497 height 24
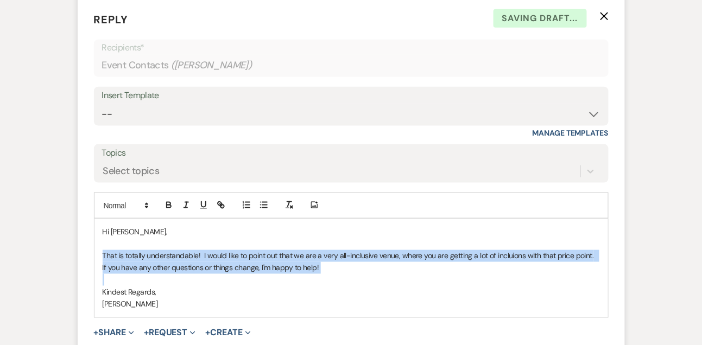
click at [157, 266] on p "That is totally understandable! I would like to point out that we are a very al…" at bounding box center [351, 262] width 497 height 24
copy p "That is totally understandable! I would like to point out that we are a very al…"
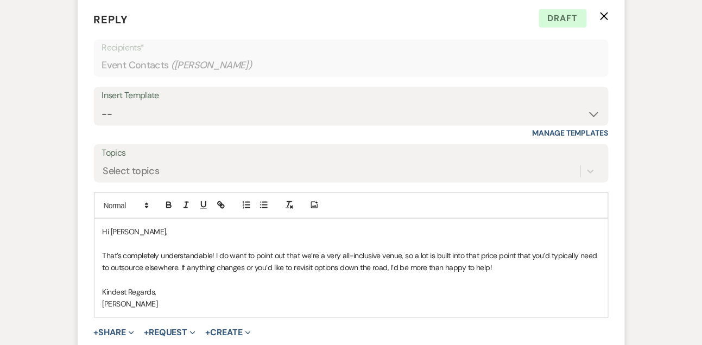
click at [177, 275] on p "That’s completely understandable! I do want to point out that we’re a very all-…" at bounding box center [351, 262] width 497 height 24
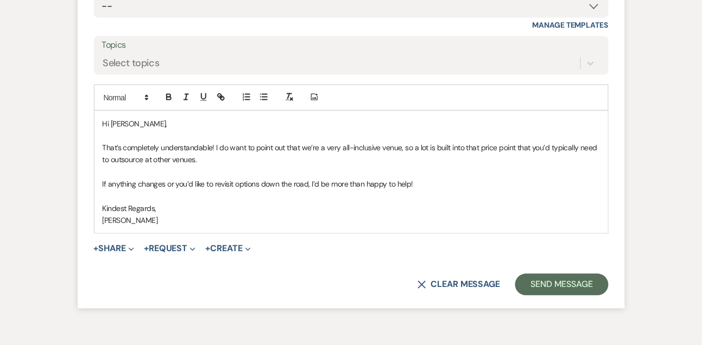
scroll to position [1552, 0]
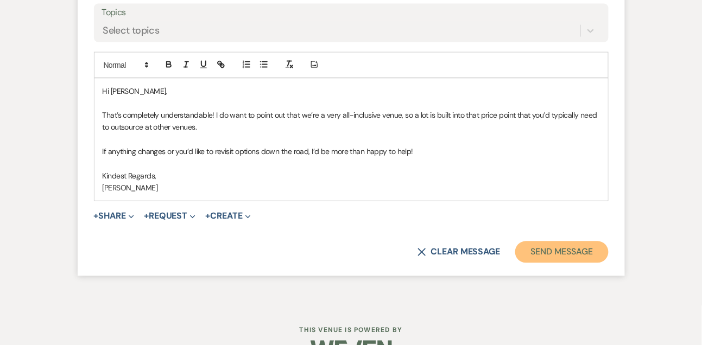
click at [573, 263] on button "Send Message" at bounding box center [561, 253] width 93 height 22
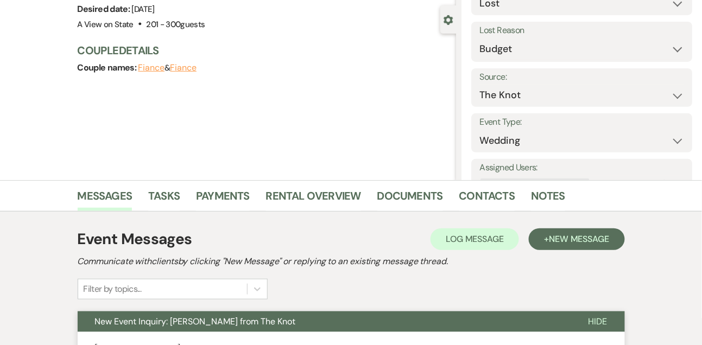
scroll to position [0, 0]
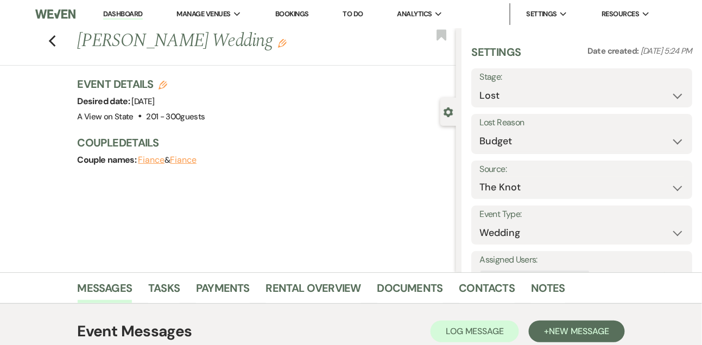
click at [125, 16] on link "Dashboard" at bounding box center [122, 14] width 39 height 10
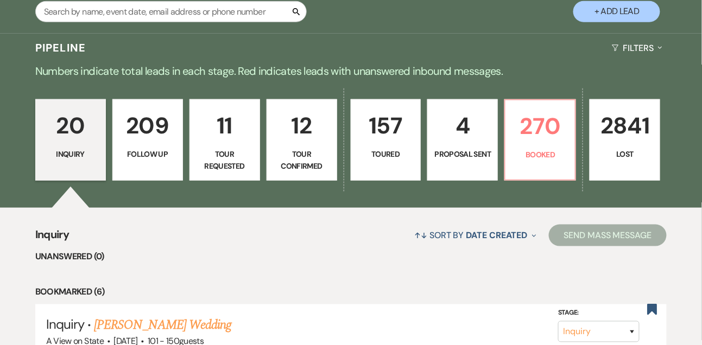
scroll to position [225, 0]
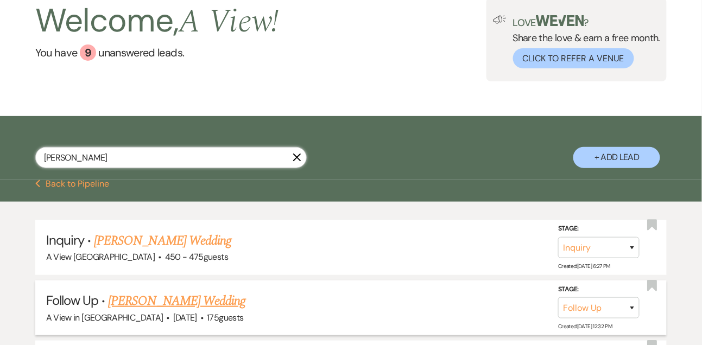
scroll to position [225, 0]
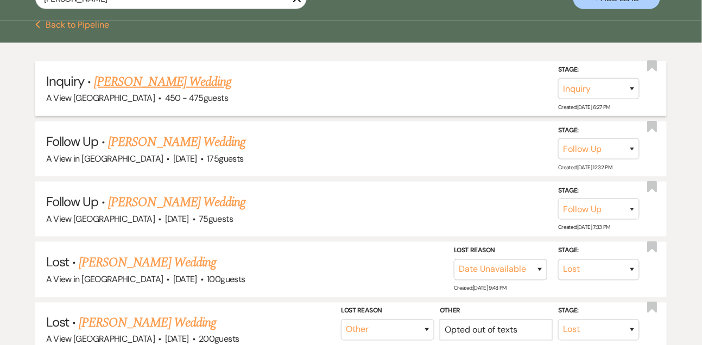
click at [187, 88] on link "[PERSON_NAME] Wedding" at bounding box center [162, 82] width 137 height 20
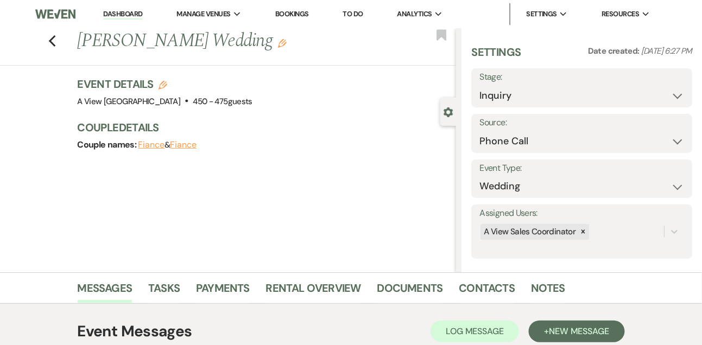
scroll to position [183, 0]
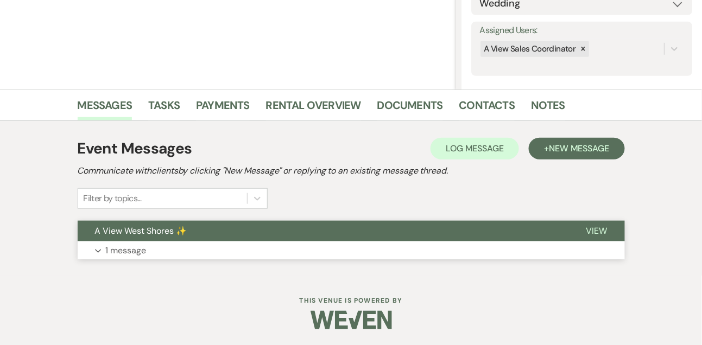
click at [129, 256] on p "1 message" at bounding box center [126, 251] width 41 height 14
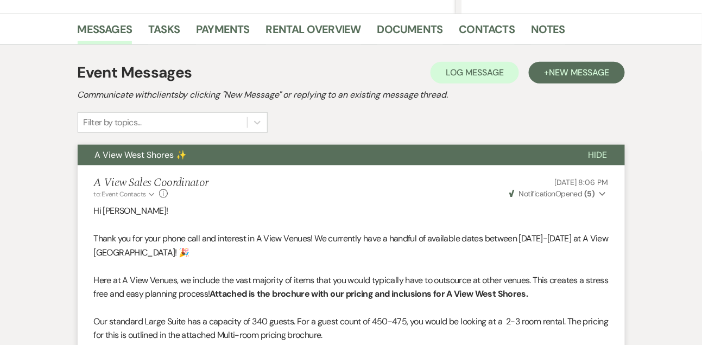
scroll to position [0, 0]
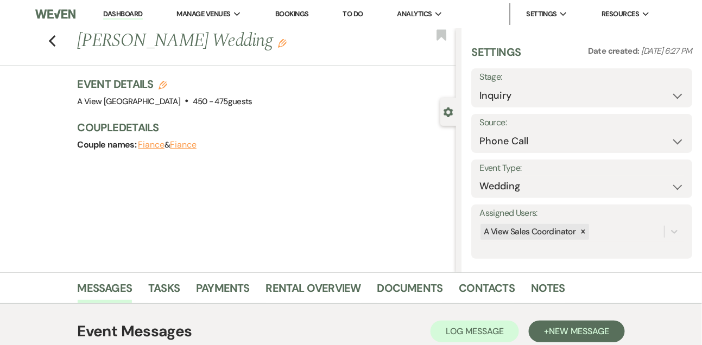
click at [118, 16] on link "Dashboard" at bounding box center [122, 14] width 39 height 10
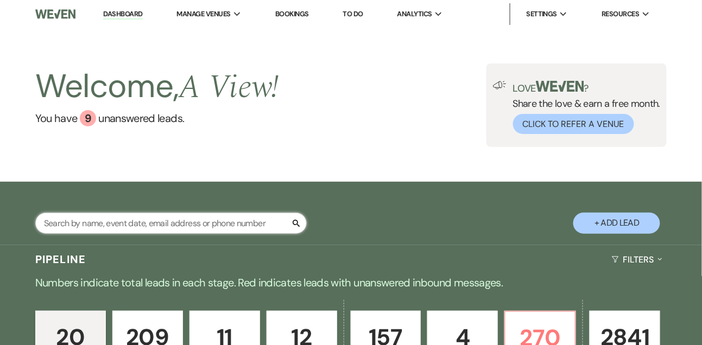
drag, startPoint x: 163, startPoint y: 237, endPoint x: 163, endPoint y: 159, distance: 77.6
click at [163, 234] on input "text" at bounding box center [170, 223] width 271 height 21
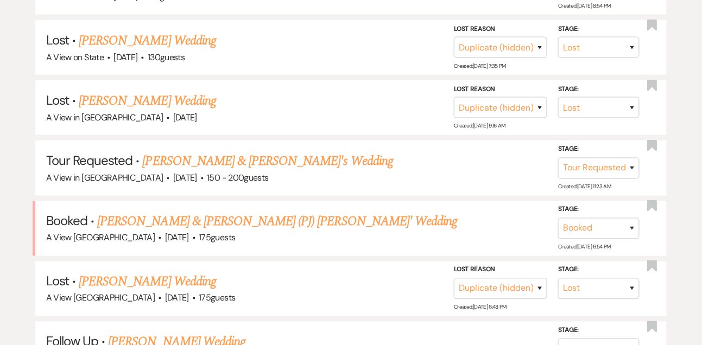
scroll to position [330, 0]
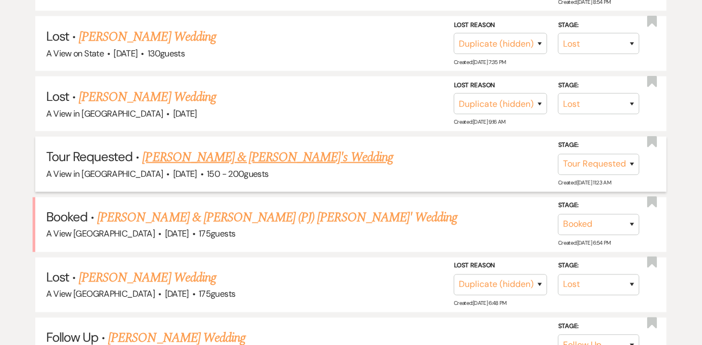
click at [203, 167] on link "[PERSON_NAME] & [PERSON_NAME]'s Wedding" at bounding box center [268, 158] width 251 height 20
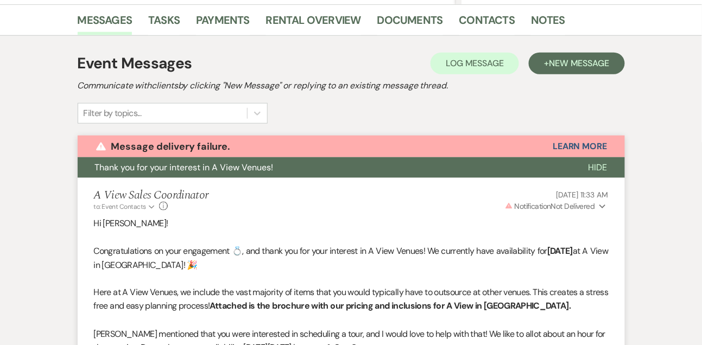
scroll to position [195, 0]
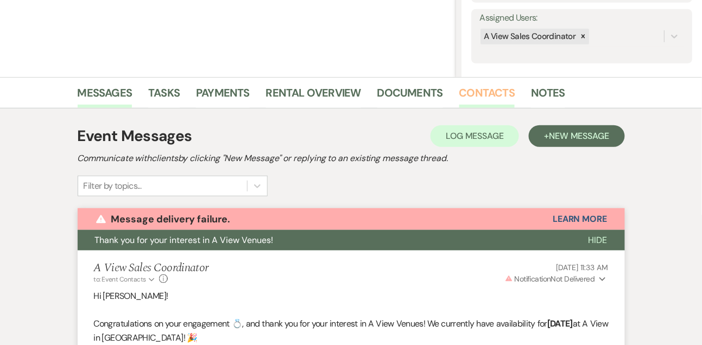
click at [490, 97] on link "Contacts" at bounding box center [487, 96] width 56 height 24
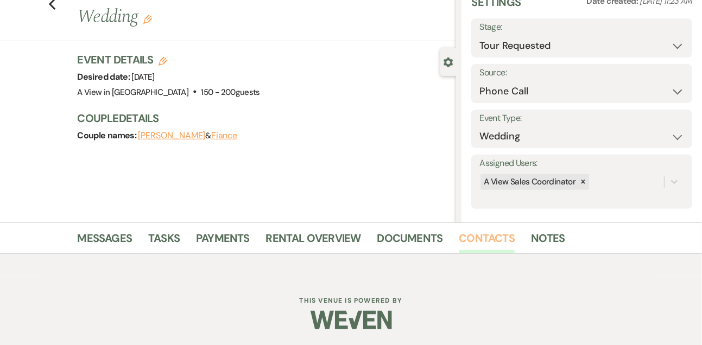
scroll to position [185, 0]
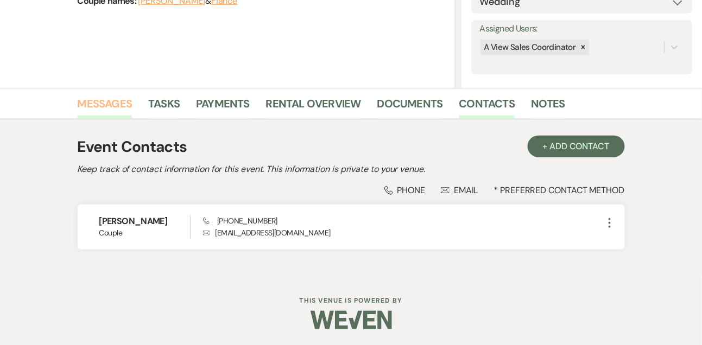
click at [120, 101] on link "Messages" at bounding box center [105, 107] width 55 height 24
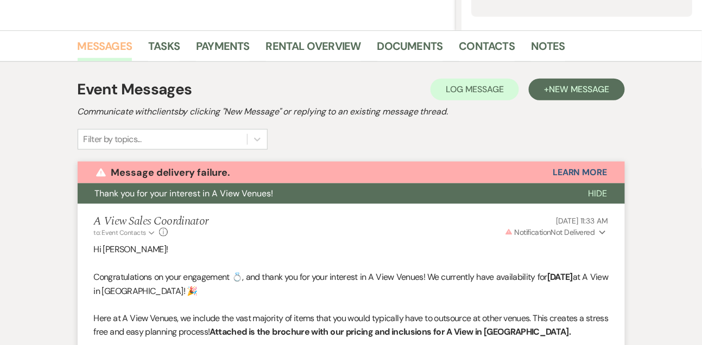
scroll to position [207, 0]
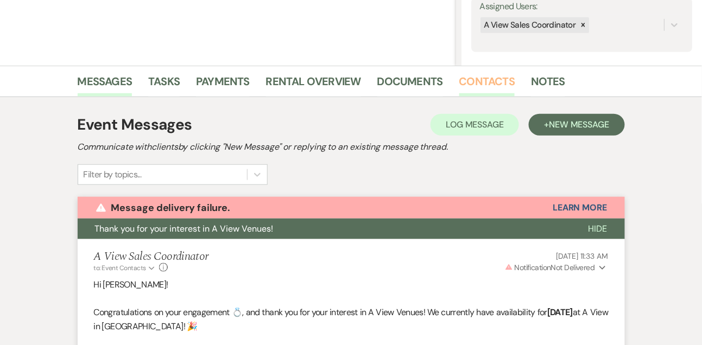
click at [472, 75] on link "Contacts" at bounding box center [487, 85] width 56 height 24
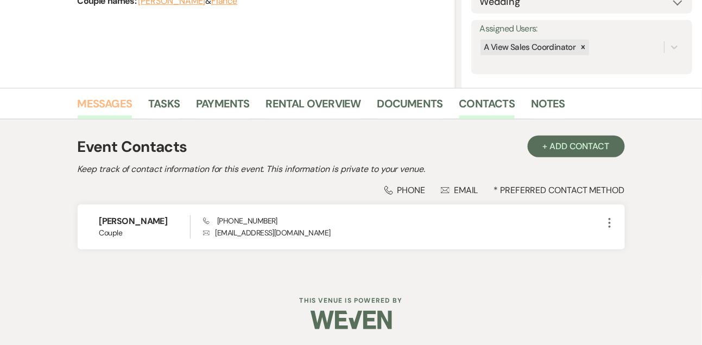
click at [122, 98] on link "Messages" at bounding box center [105, 107] width 55 height 24
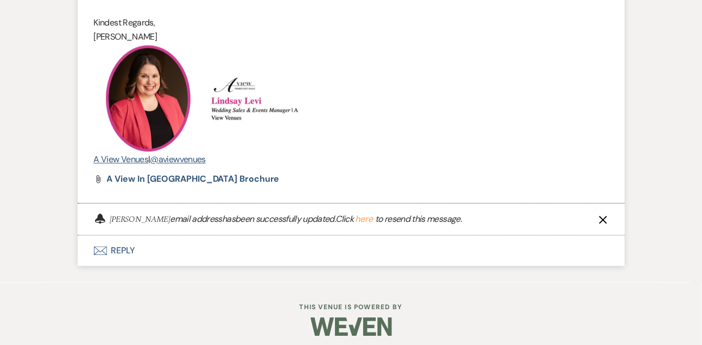
scroll to position [621, 0]
click at [364, 220] on button "here" at bounding box center [364, 219] width 18 height 9
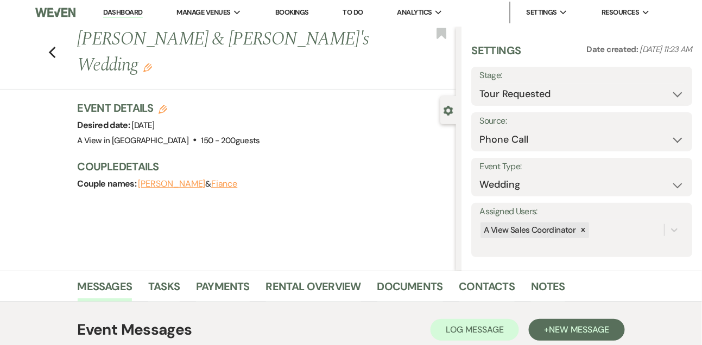
scroll to position [0, 0]
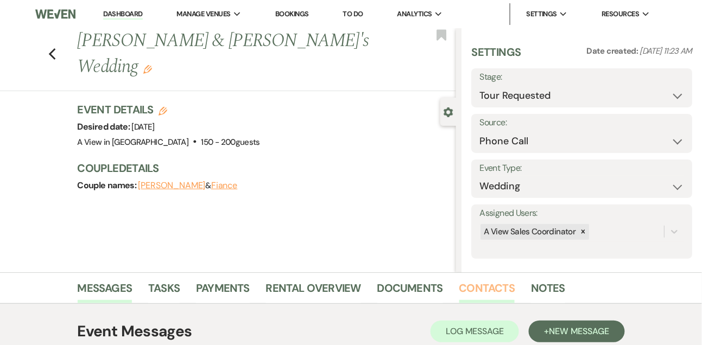
click at [480, 291] on link "Contacts" at bounding box center [487, 292] width 56 height 24
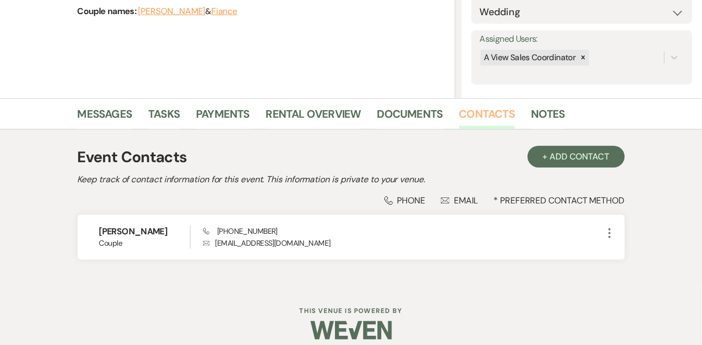
scroll to position [185, 0]
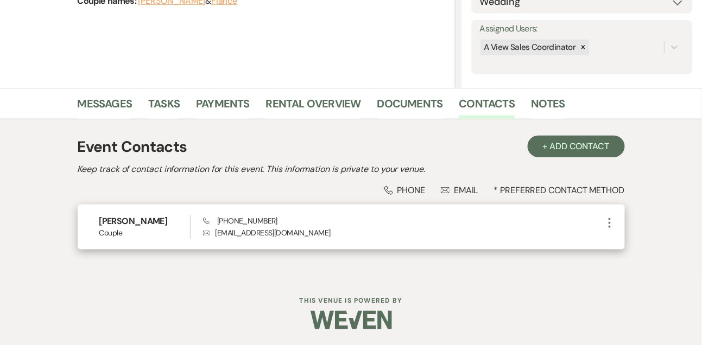
click at [227, 237] on p "Envelope [EMAIL_ADDRESS][DOMAIN_NAME]" at bounding box center [403, 233] width 400 height 12
copy div "[EMAIL_ADDRESS][DOMAIN_NAME] More"
click at [138, 223] on h6 "[PERSON_NAME]" at bounding box center [144, 221] width 91 height 12
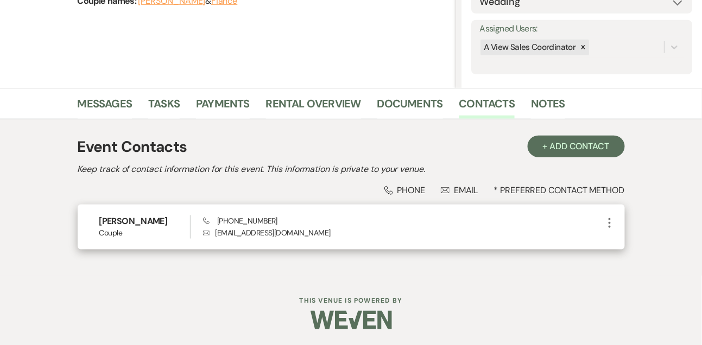
click at [138, 223] on h6 "[PERSON_NAME]" at bounding box center [144, 221] width 91 height 12
copy h6 "[PERSON_NAME]"
click at [283, 234] on p "Envelope [EMAIL_ADDRESS][DOMAIN_NAME]" at bounding box center [403, 233] width 400 height 12
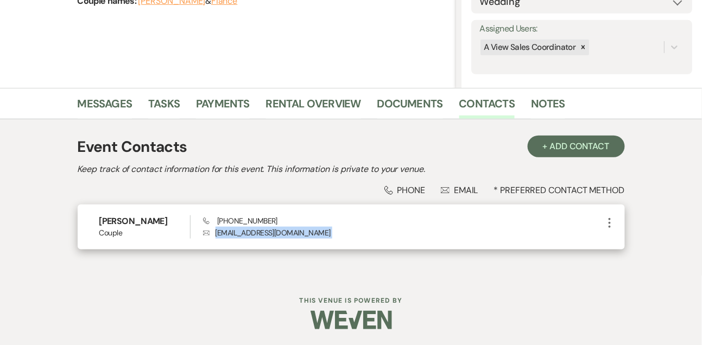
click at [283, 234] on p "Envelope [EMAIL_ADDRESS][DOMAIN_NAME]" at bounding box center [403, 233] width 400 height 12
copy div "[EMAIL_ADDRESS][DOMAIN_NAME] More"
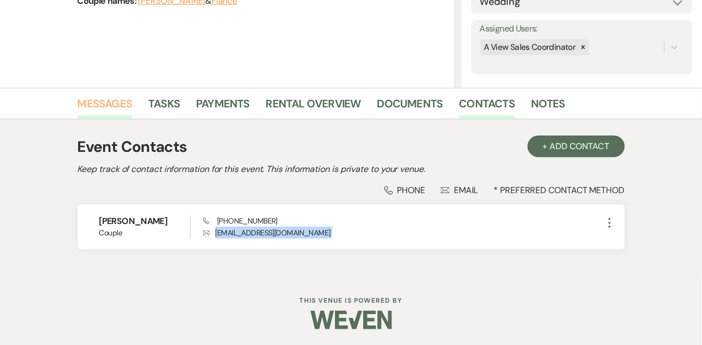
click at [120, 110] on link "Messages" at bounding box center [105, 107] width 55 height 24
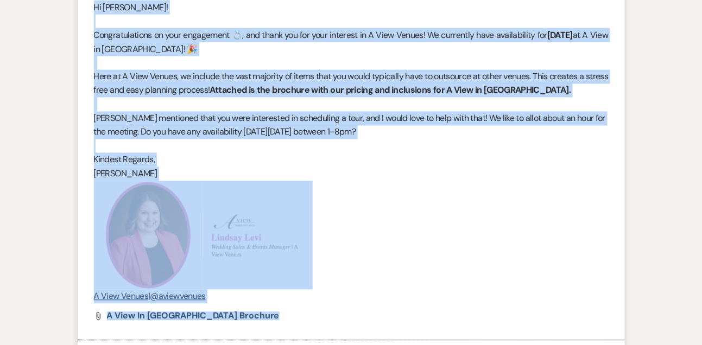
click at [531, 96] on strong "Attached is the brochure with our pricing and inclusions for A View in [GEOGRAP…" at bounding box center [390, 90] width 361 height 11
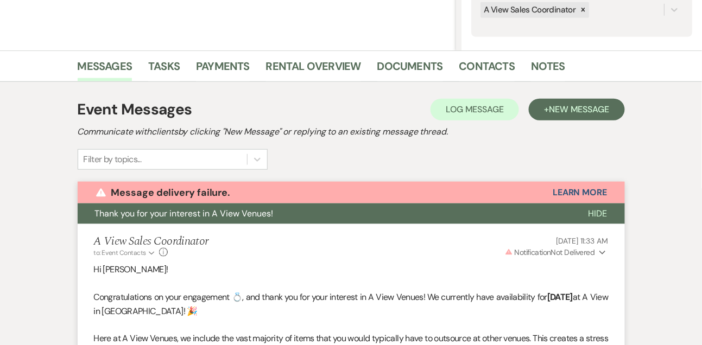
scroll to position [118, 0]
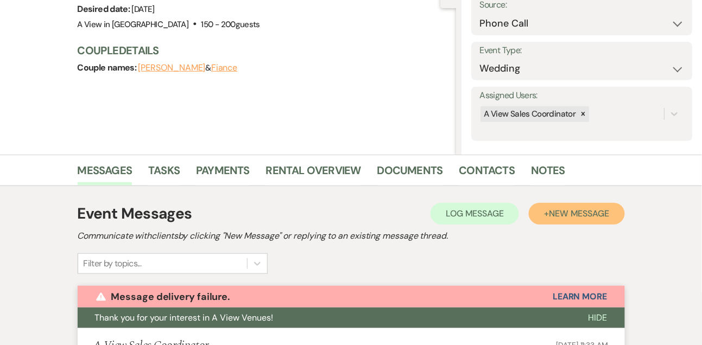
click at [551, 215] on span "New Message" at bounding box center [579, 213] width 60 height 11
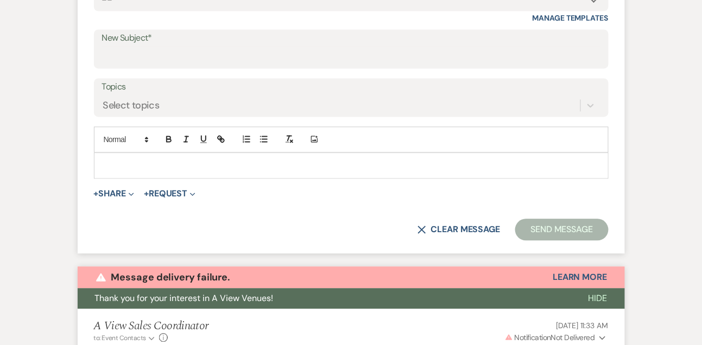
scroll to position [498, 0]
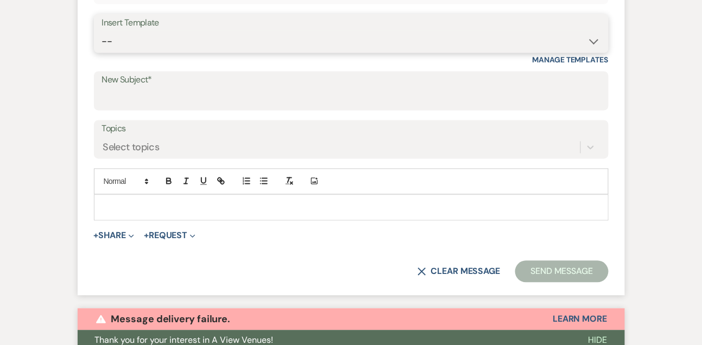
click at [137, 47] on select "-- Tour Confirmation Contract (Pre-Booked Leads) Out of office Inquiry Email Al…" at bounding box center [351, 41] width 498 height 21
click at [102, 31] on select "-- Tour Confirmation Contract (Pre-Booked Leads) Out of office Inquiry Email Al…" at bounding box center [351, 41] width 498 height 21
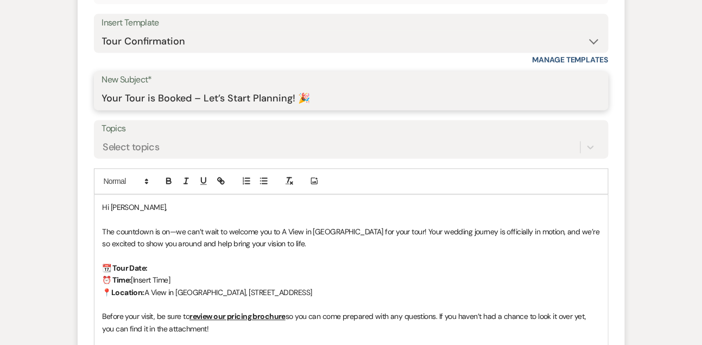
drag, startPoint x: 204, startPoint y: 99, endPoint x: 367, endPoint y: 94, distance: 163.4
click at [367, 96] on input "Your Tour is Booked – Let’s Start Planning! 🎉" at bounding box center [351, 98] width 498 height 21
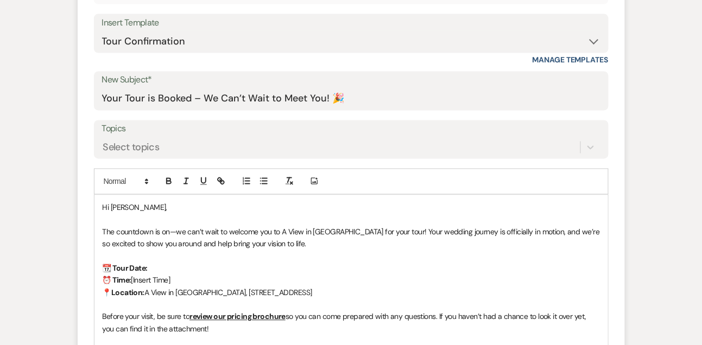
click at [171, 268] on p "📆 Tour Date:" at bounding box center [351, 269] width 497 height 12
click at [218, 277] on p "⏰ Time: [Insert Time]" at bounding box center [351, 281] width 497 height 12
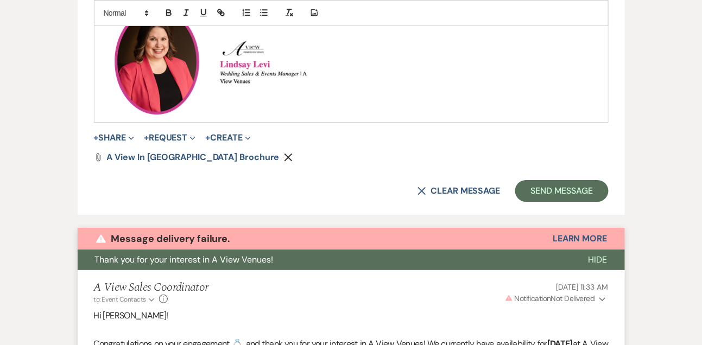
scroll to position [950, 0]
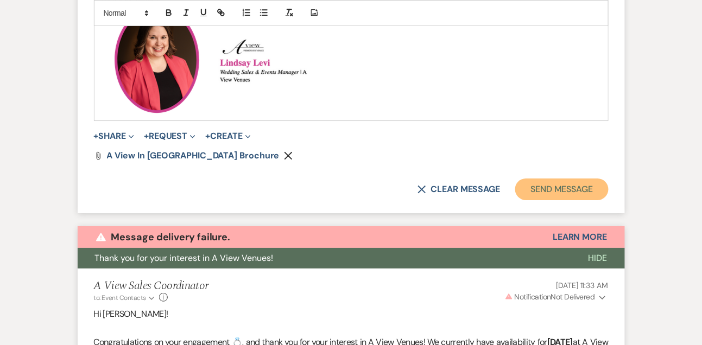
click at [541, 195] on button "Send Message" at bounding box center [561, 190] width 93 height 22
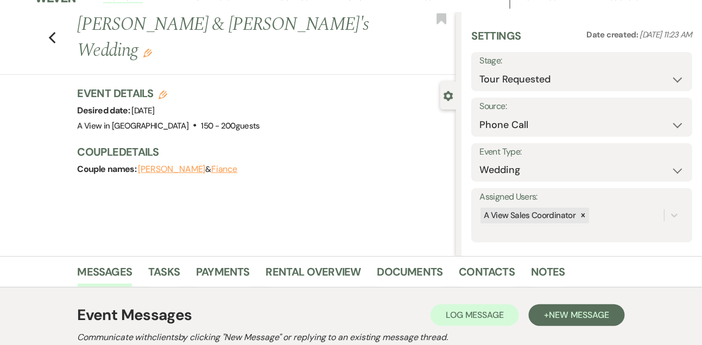
scroll to position [0, 0]
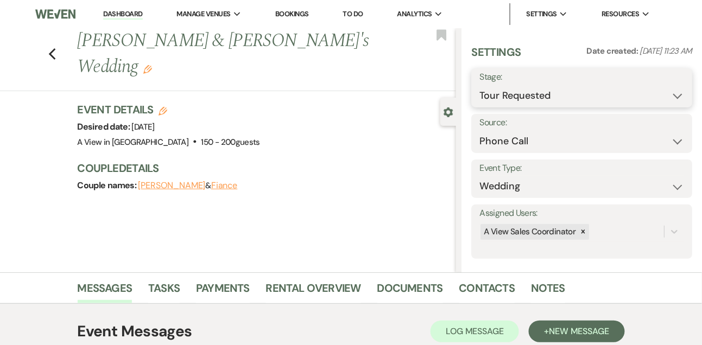
click at [512, 94] on select "Inquiry Follow Up Tour Requested Tour Confirmed Toured Proposal Sent Booked Lost" at bounding box center [581, 95] width 205 height 21
click at [479, 85] on select "Inquiry Follow Up Tour Requested Tour Confirmed Toured Proposal Sent Booked Lost" at bounding box center [581, 95] width 205 height 21
click at [656, 84] on button "Save" at bounding box center [669, 88] width 46 height 22
click at [540, 290] on link "Notes" at bounding box center [548, 292] width 34 height 24
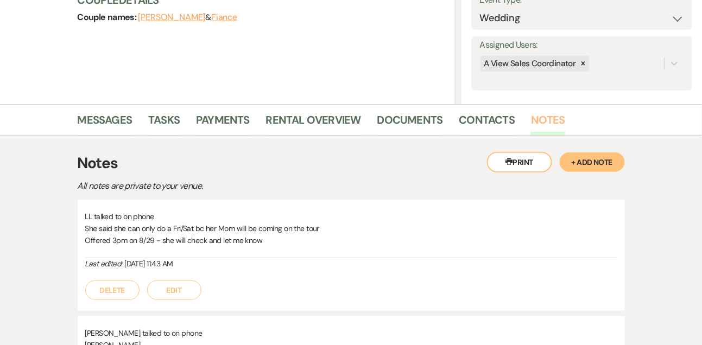
scroll to position [214, 0]
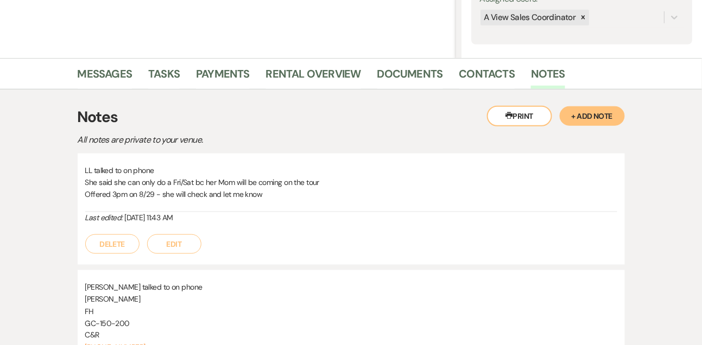
click at [590, 114] on button "+ Add Note" at bounding box center [592, 116] width 65 height 20
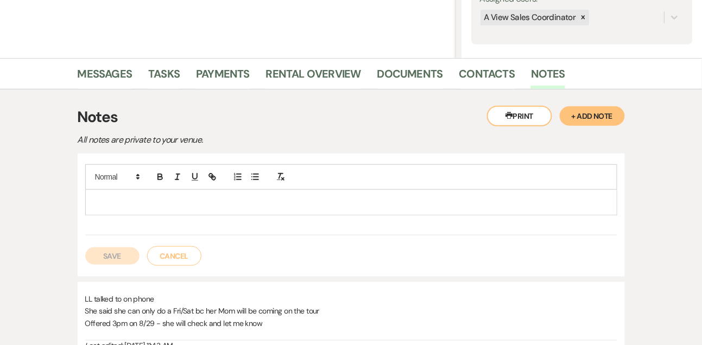
click at [428, 194] on div at bounding box center [351, 202] width 531 height 25
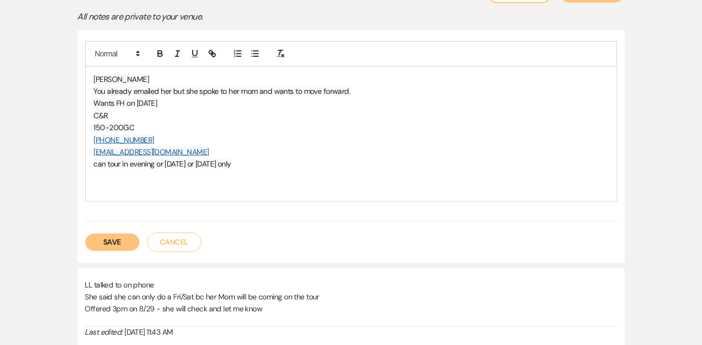
scroll to position [338, 0]
click at [92, 72] on div "[PERSON_NAME] You already emailed her but she spoke to her mom and wants to mov…" at bounding box center [351, 133] width 531 height 135
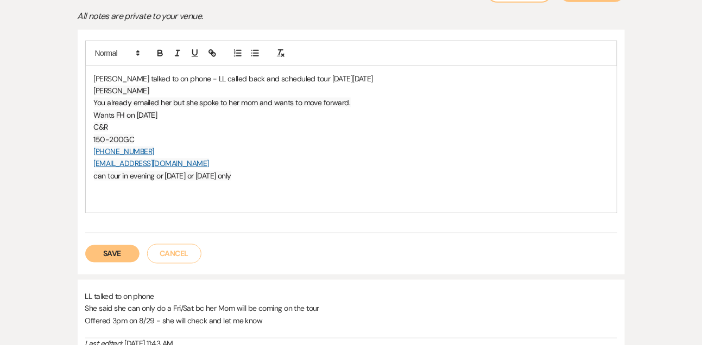
click at [106, 253] on button "Save" at bounding box center [112, 253] width 54 height 17
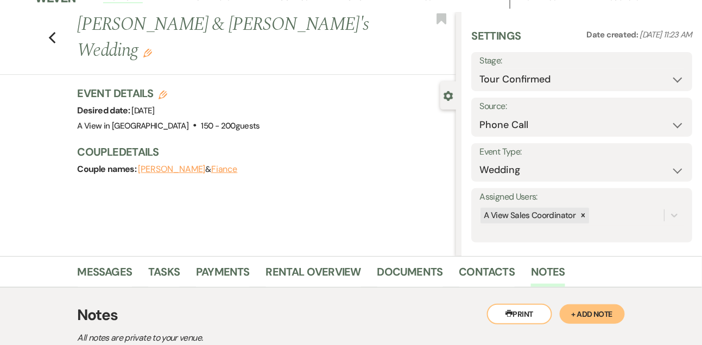
scroll to position [0, 0]
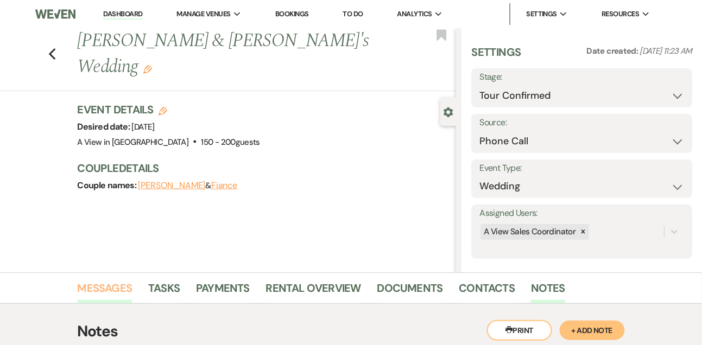
click at [103, 295] on link "Messages" at bounding box center [105, 292] width 55 height 24
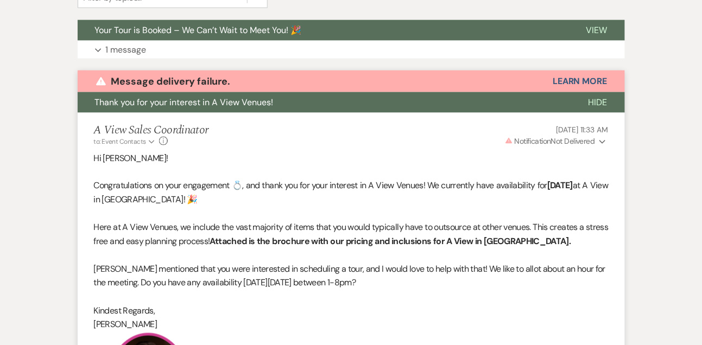
scroll to position [382, 0]
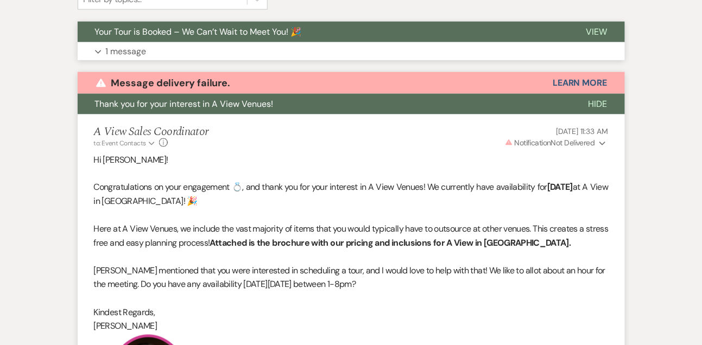
click at [139, 45] on p "1 message" at bounding box center [126, 52] width 41 height 14
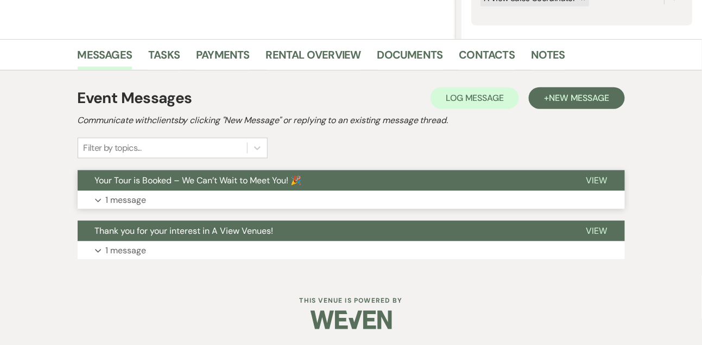
click at [141, 206] on button "Expand 1 message" at bounding box center [351, 200] width 547 height 18
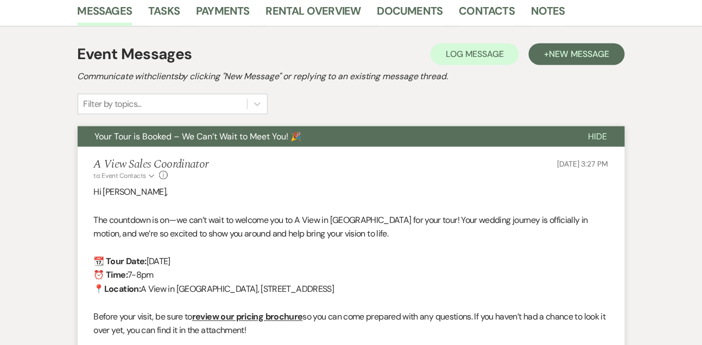
scroll to position [259, 0]
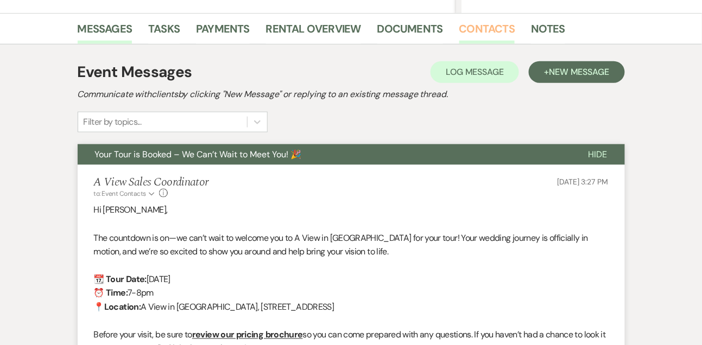
click at [460, 41] on link "Contacts" at bounding box center [487, 32] width 56 height 24
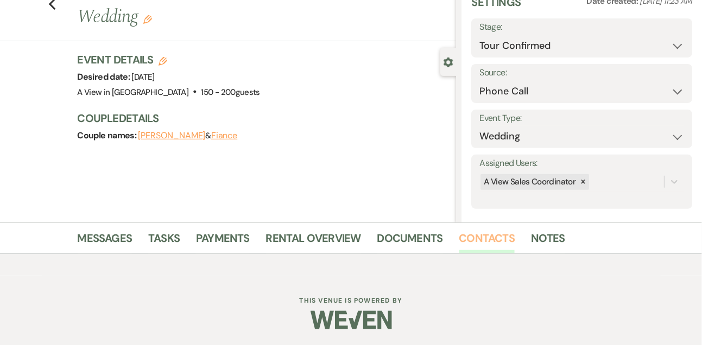
scroll to position [185, 0]
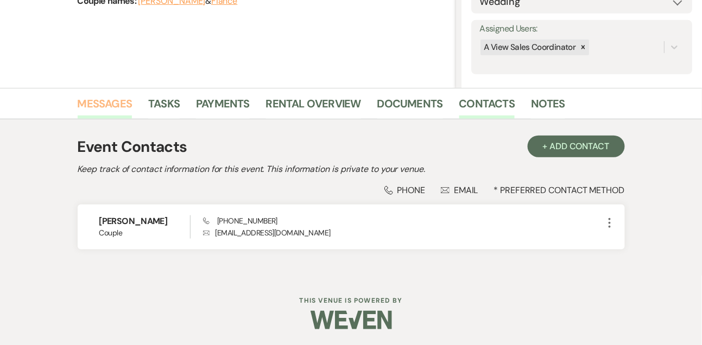
click at [88, 100] on link "Messages" at bounding box center [105, 107] width 55 height 24
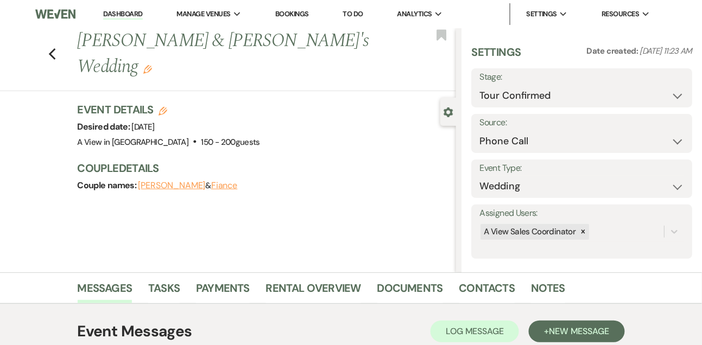
click at [129, 19] on link "Dashboard" at bounding box center [122, 14] width 39 height 10
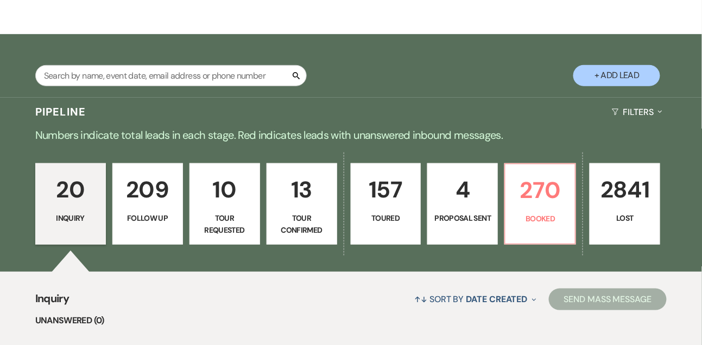
scroll to position [194, 0]
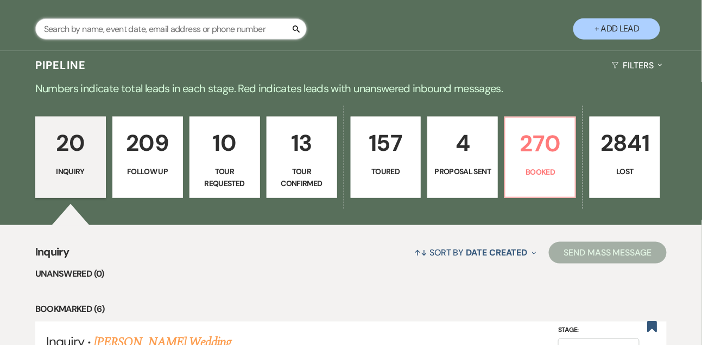
click at [148, 40] on input "text" at bounding box center [170, 28] width 271 height 21
type input "tessa"
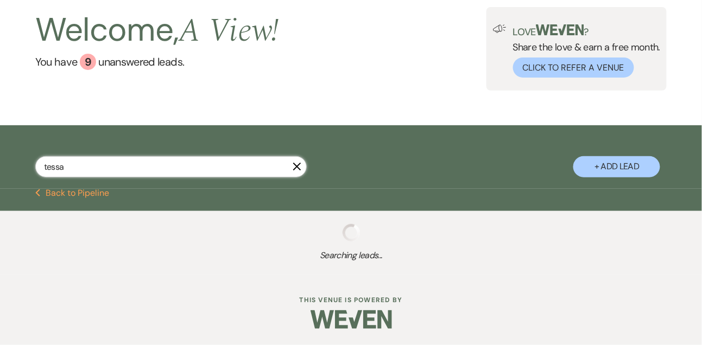
scroll to position [194, 0]
select select "8"
select select "4"
select select "8"
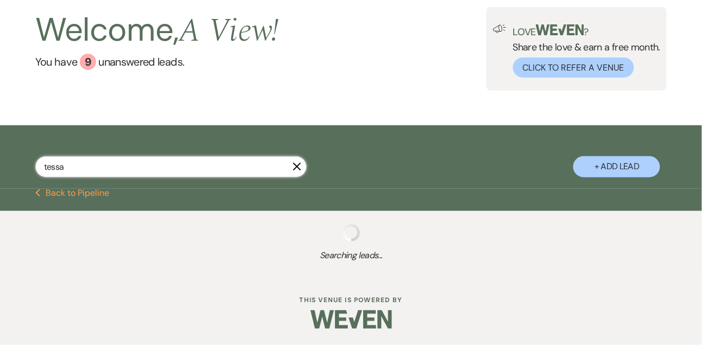
select select "8"
select select "4"
select select "8"
select select "4"
select select "8"
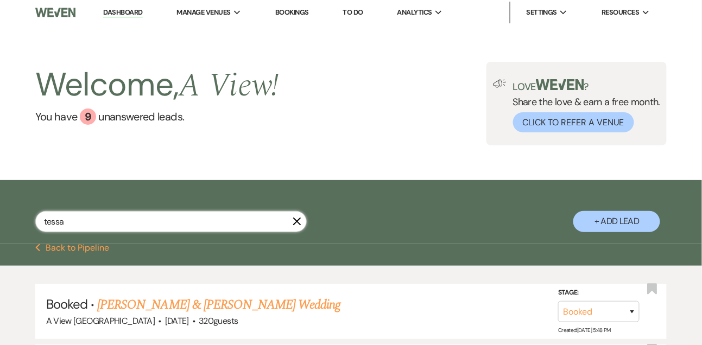
scroll to position [0, 0]
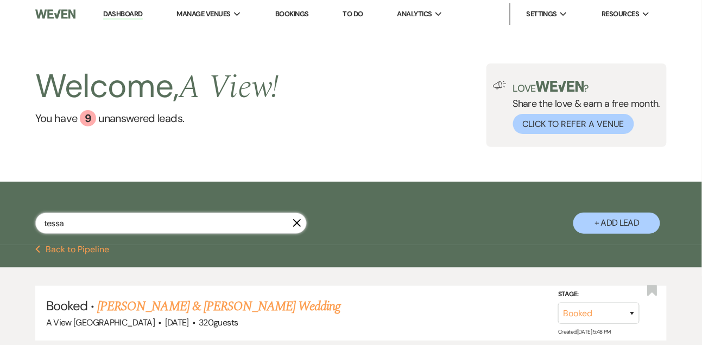
type input "tessa"
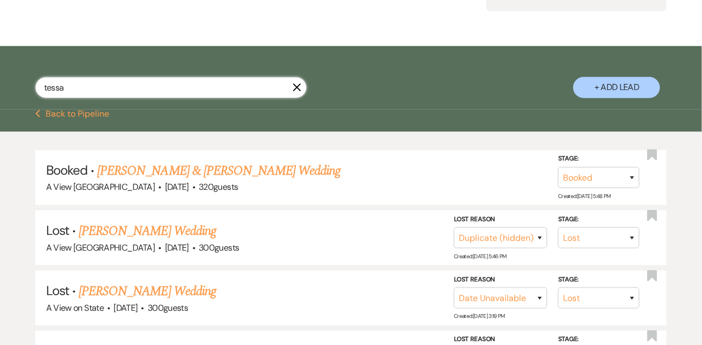
scroll to position [139, 0]
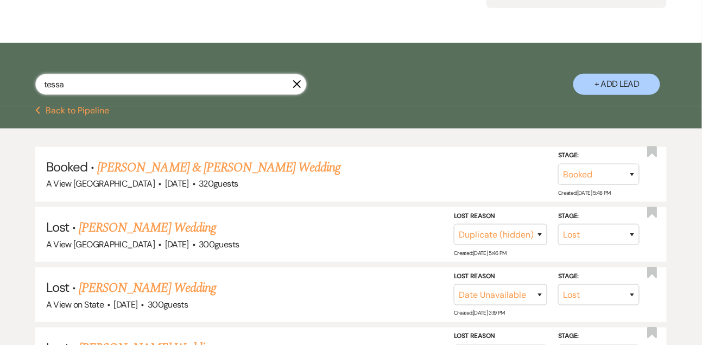
click at [176, 95] on input "tessa" at bounding box center [170, 84] width 271 height 21
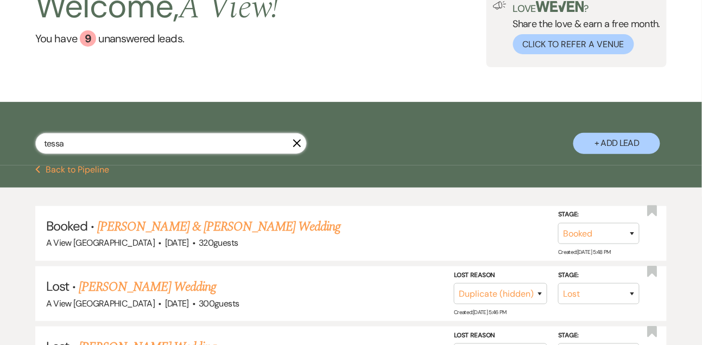
scroll to position [0, 0]
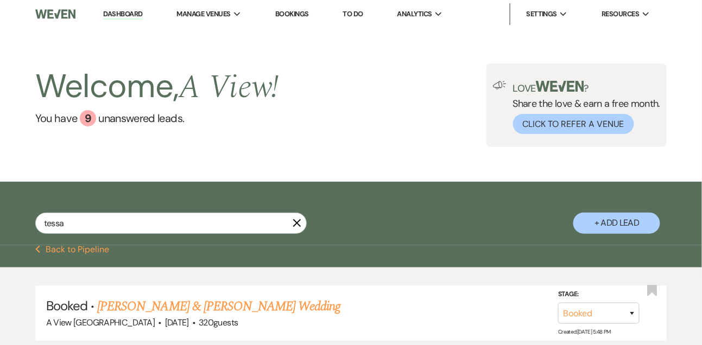
click at [128, 24] on li "Dashboard" at bounding box center [123, 14] width 50 height 22
click at [128, 11] on link "Dashboard" at bounding box center [122, 14] width 39 height 10
